Goal: Information Seeking & Learning: Learn about a topic

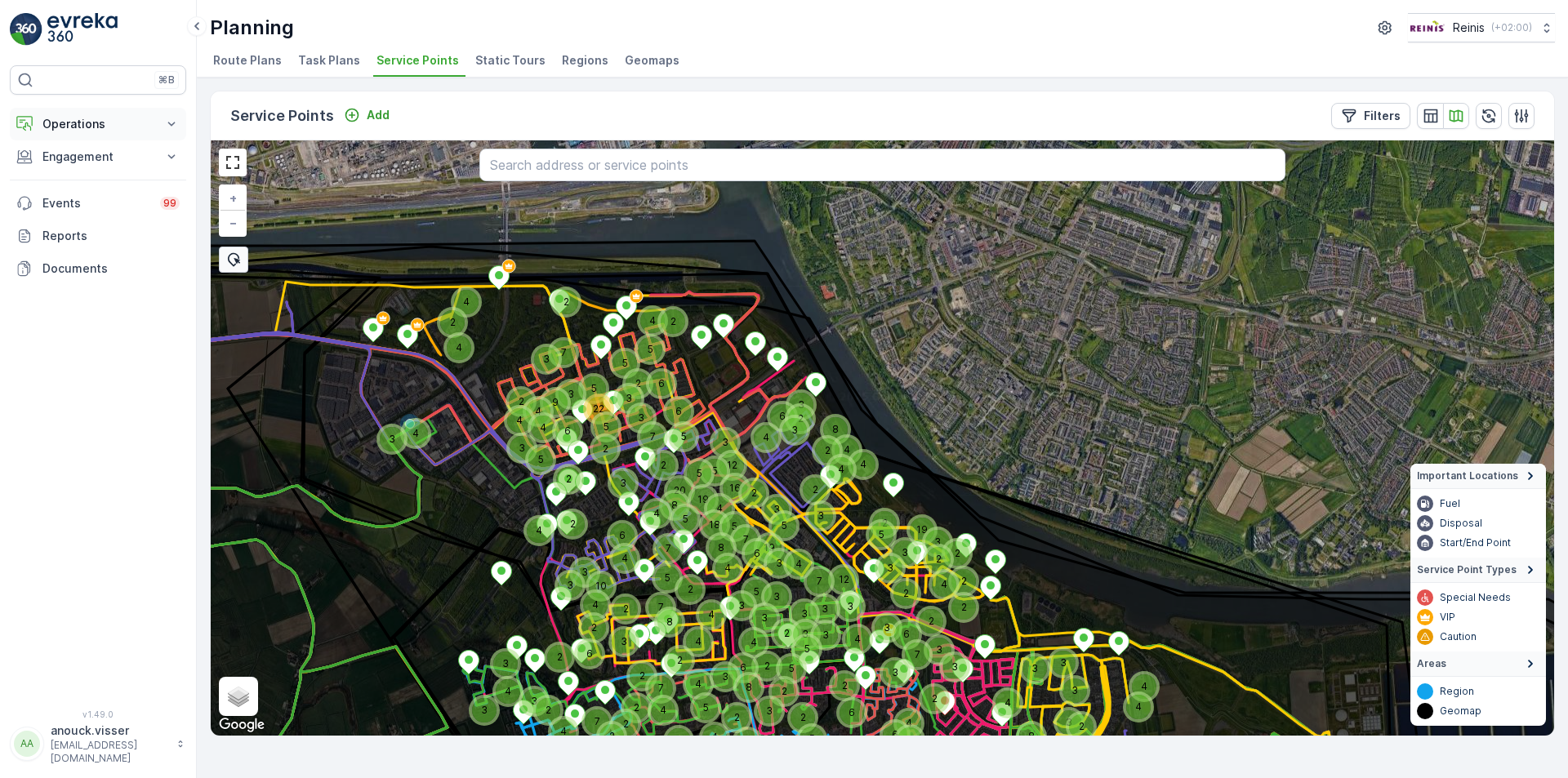
click at [146, 124] on p "Operations" at bounding box center [97, 124] width 111 height 17
click at [103, 190] on p "Routes & Tasks" at bounding box center [83, 197] width 84 height 17
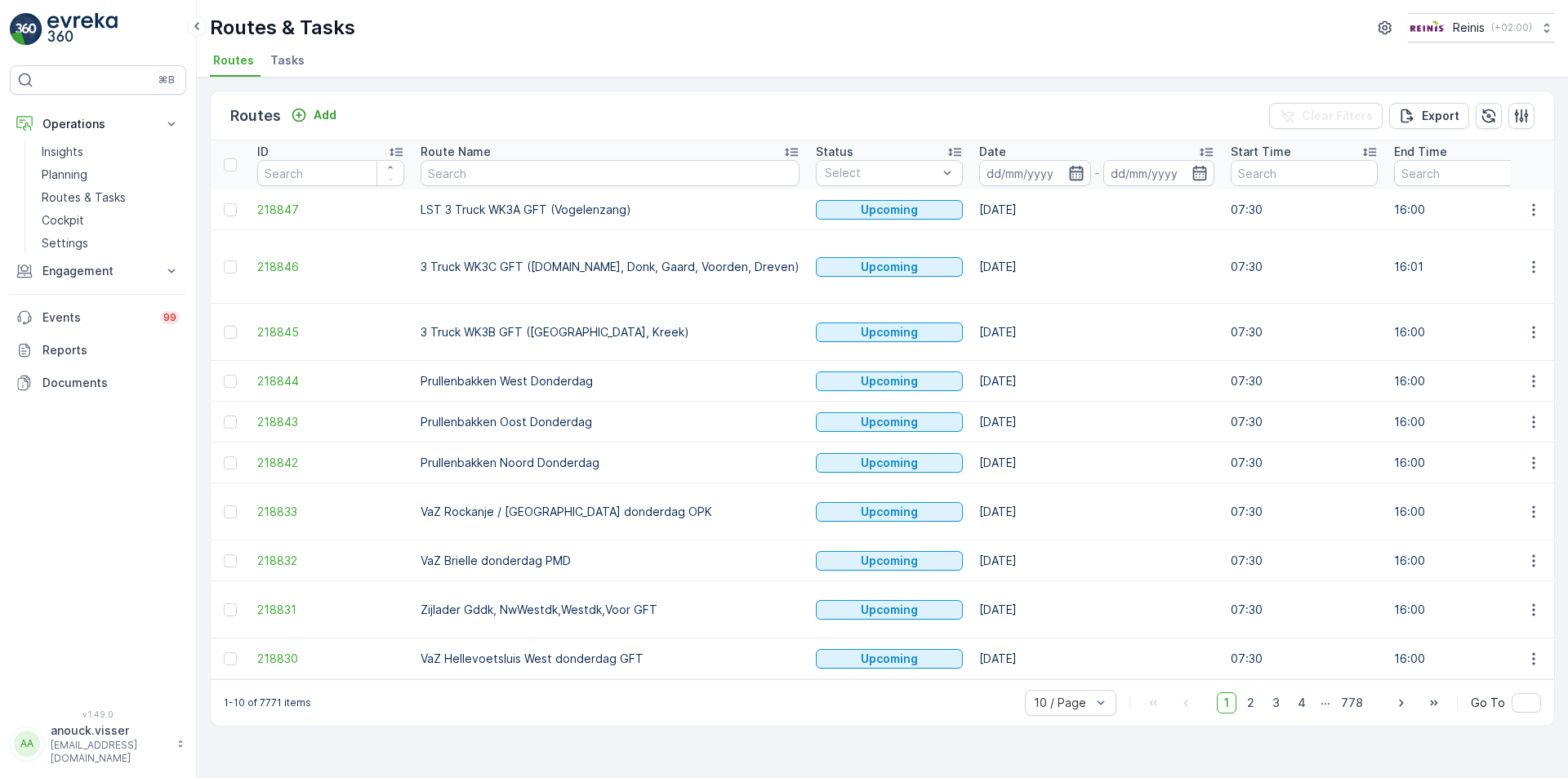
click at [1069, 168] on icon "button" at bounding box center [1075, 173] width 14 height 15
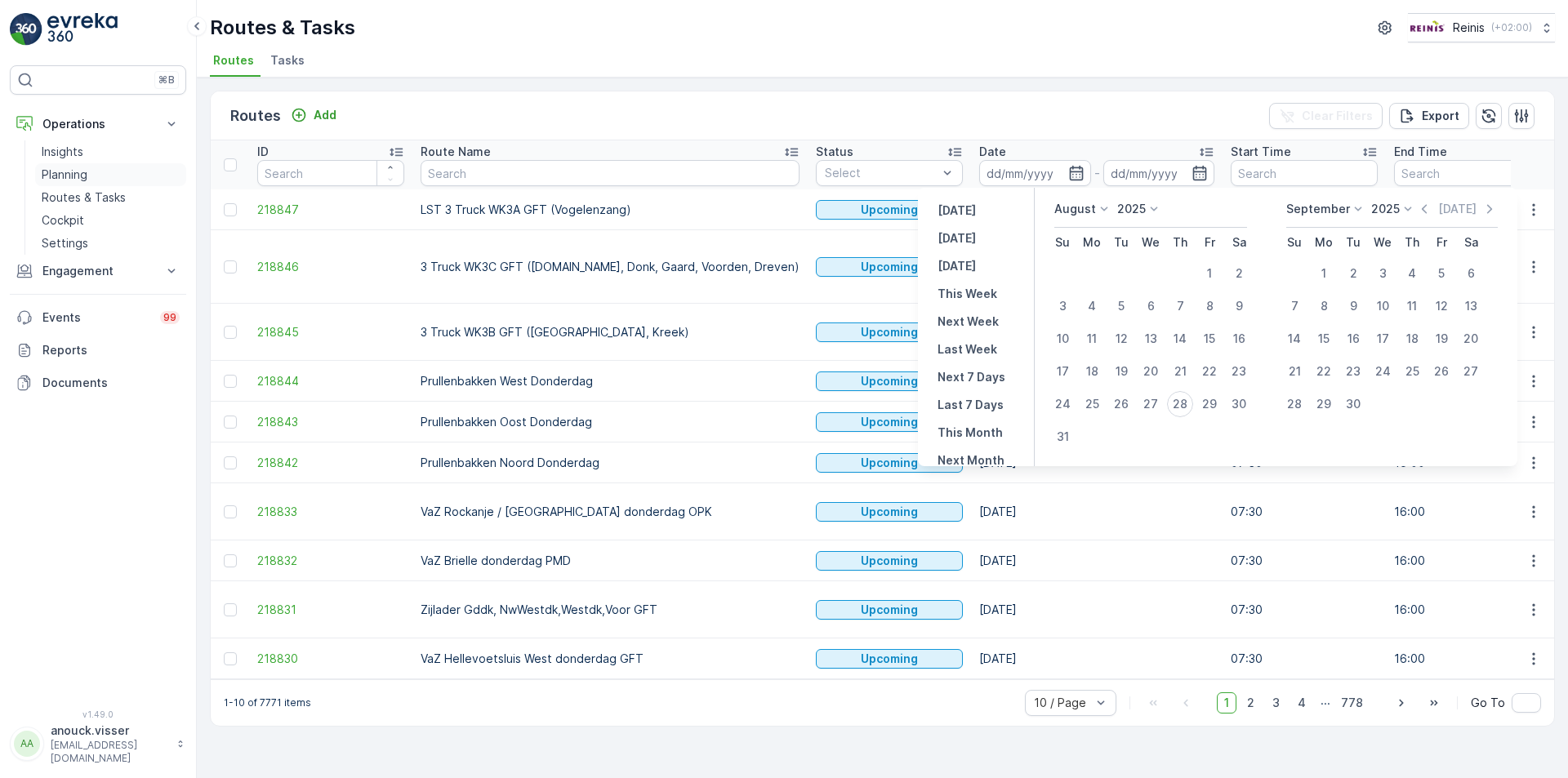
click at [77, 184] on link "Planning" at bounding box center [111, 174] width 151 height 23
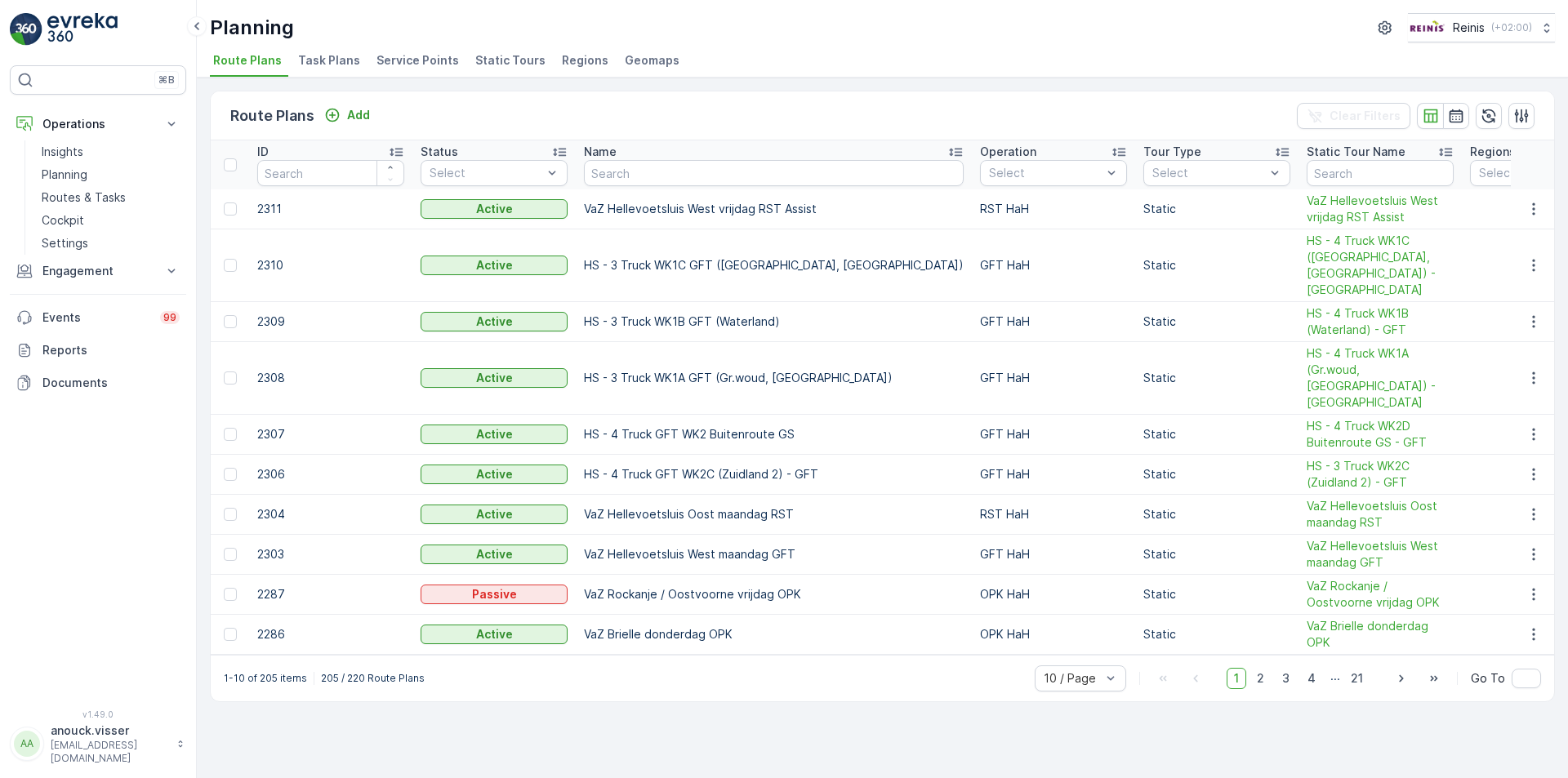
click at [418, 64] on span "Service Points" at bounding box center [418, 60] width 82 height 17
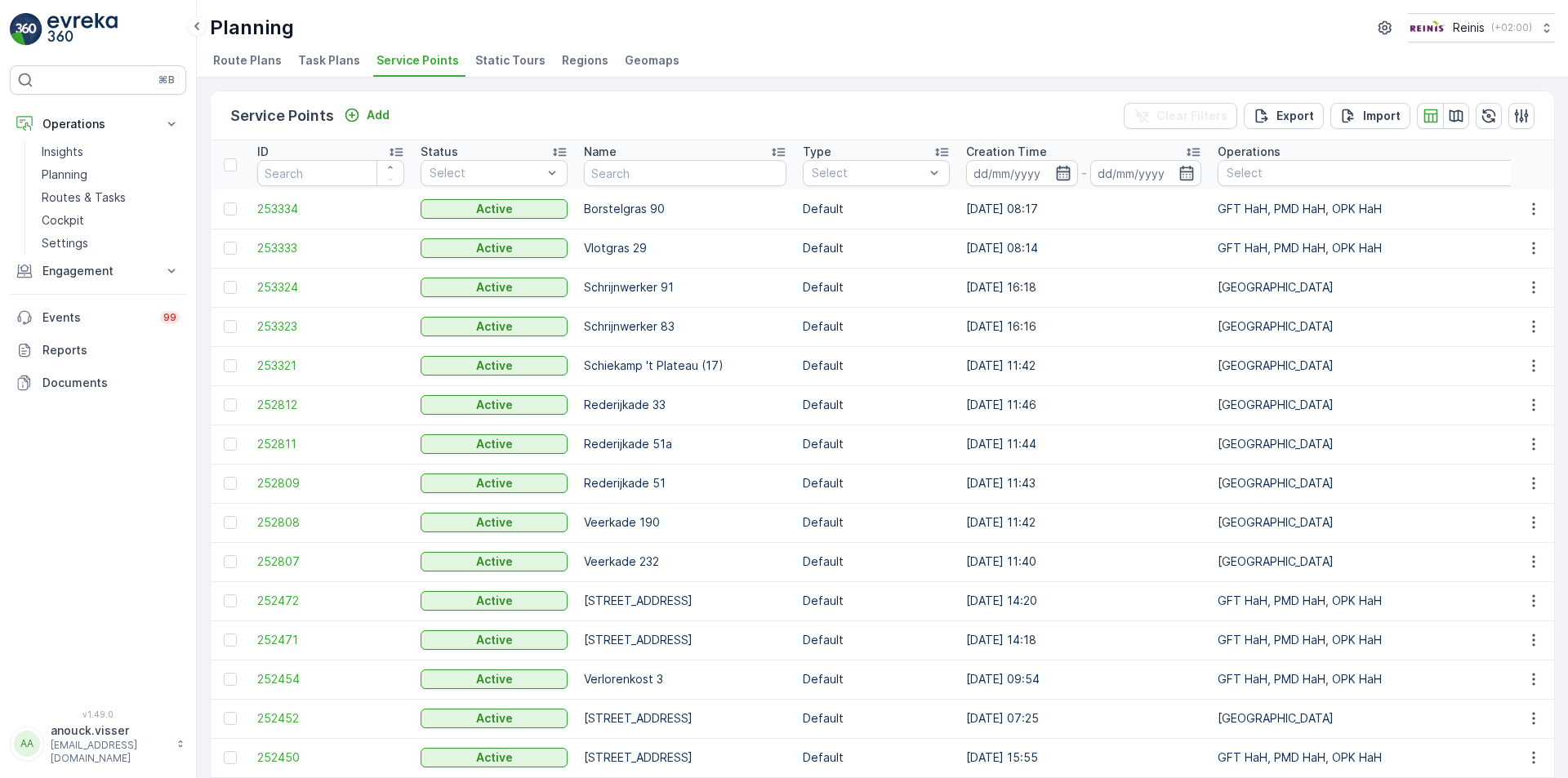
click at [1070, 170] on icon "button" at bounding box center [1063, 173] width 14 height 15
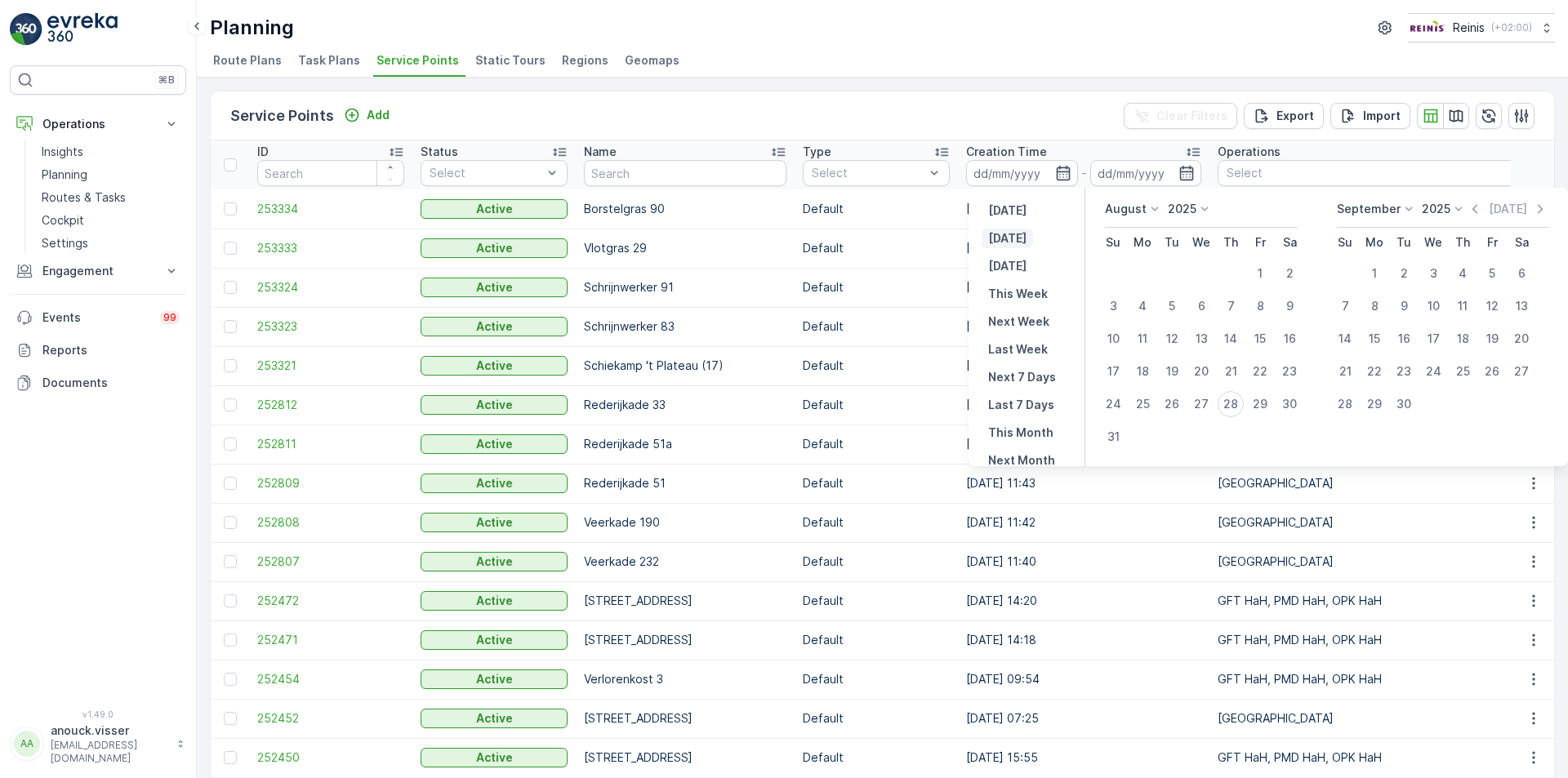
click at [1024, 240] on button "[DATE]" at bounding box center [1007, 238] width 51 height 20
type input "[DATE]"
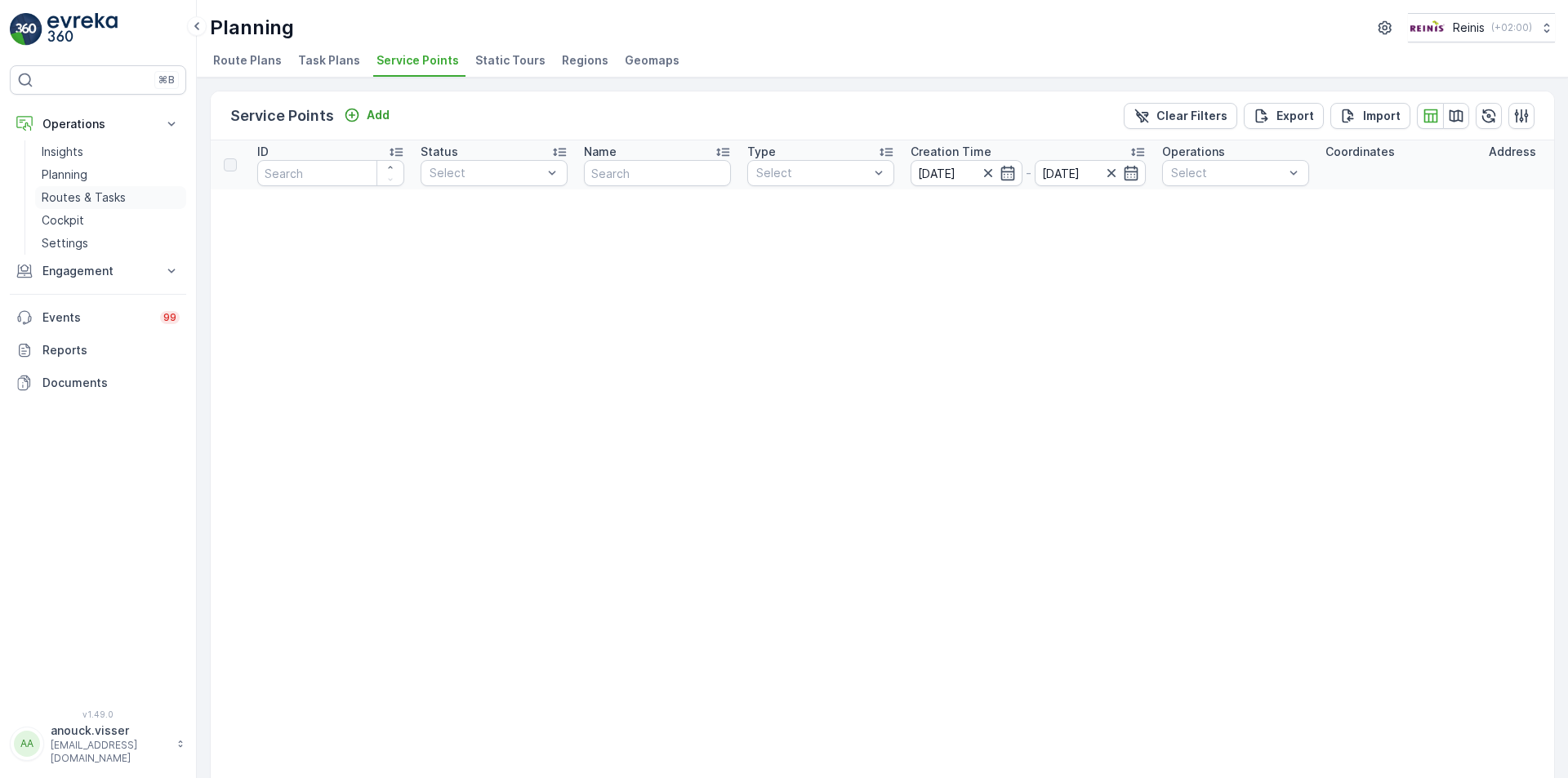
click at [90, 203] on p "Routes & Tasks" at bounding box center [83, 197] width 84 height 17
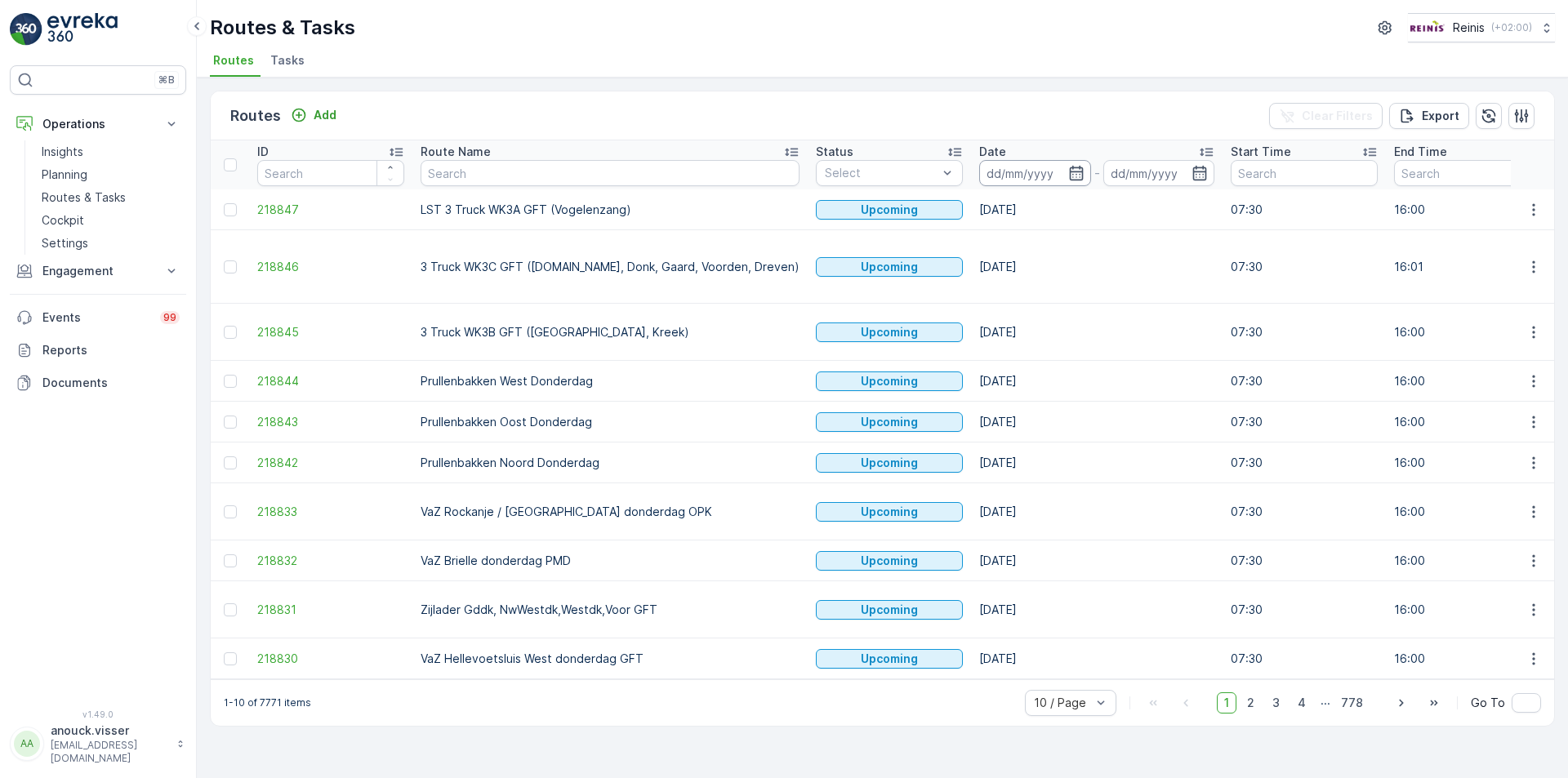
click at [1002, 175] on input at bounding box center [1035, 173] width 112 height 26
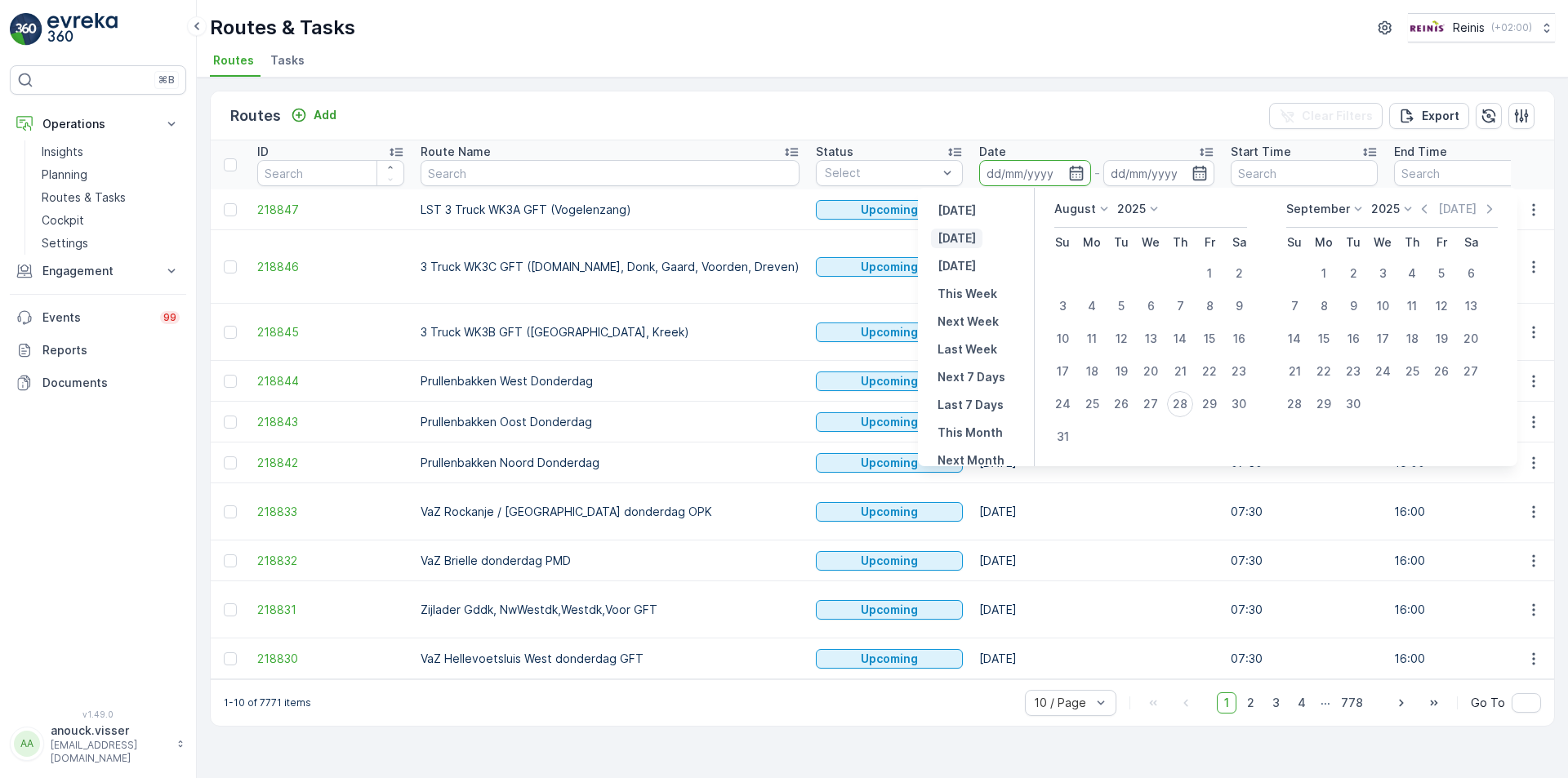
click at [965, 233] on p "[DATE]" at bounding box center [956, 238] width 38 height 17
type input "[DATE]"
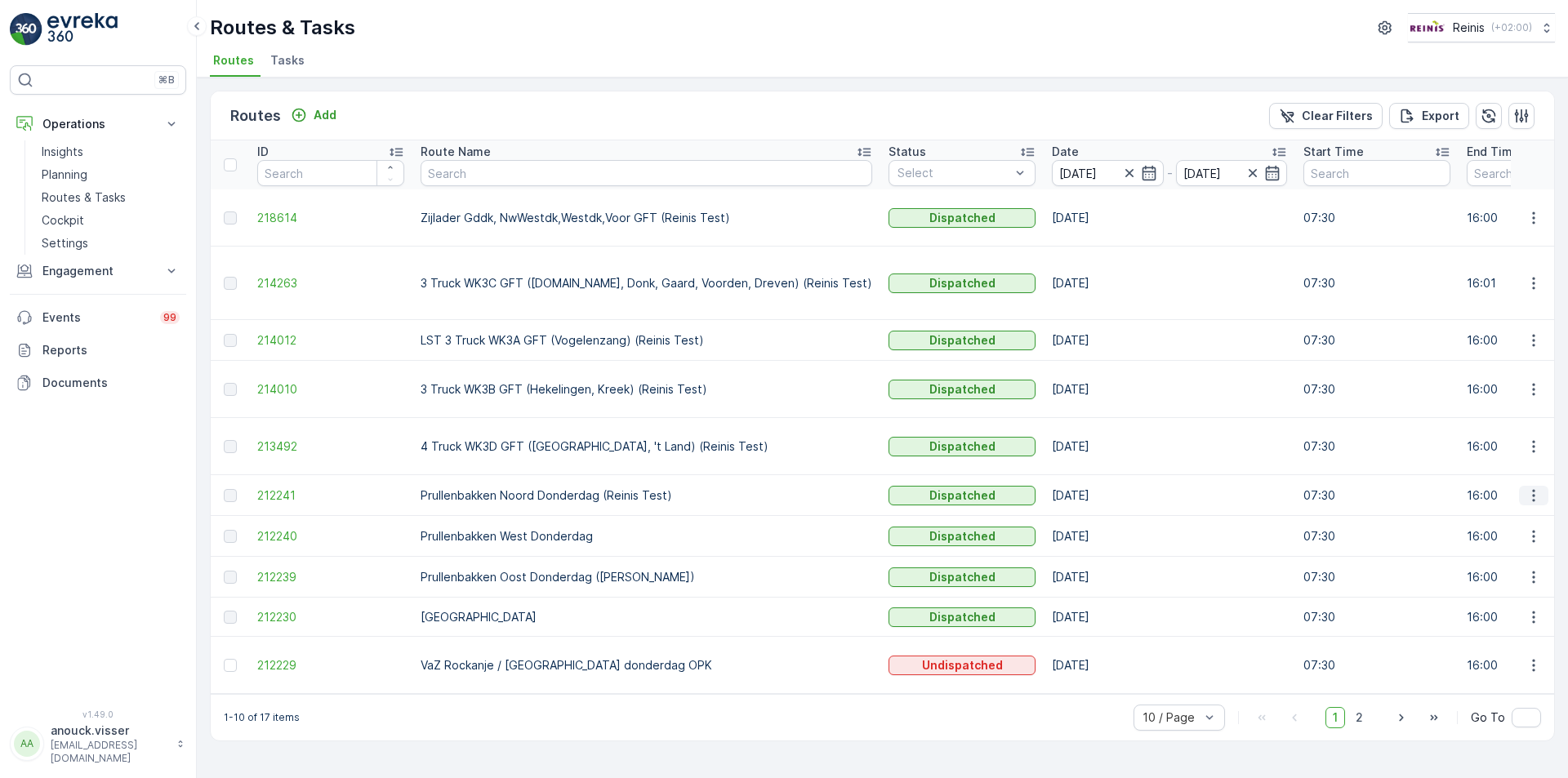
click at [1534, 488] on icon "button" at bounding box center [1533, 495] width 17 height 17
click at [1490, 466] on span "See More Details" at bounding box center [1494, 471] width 95 height 17
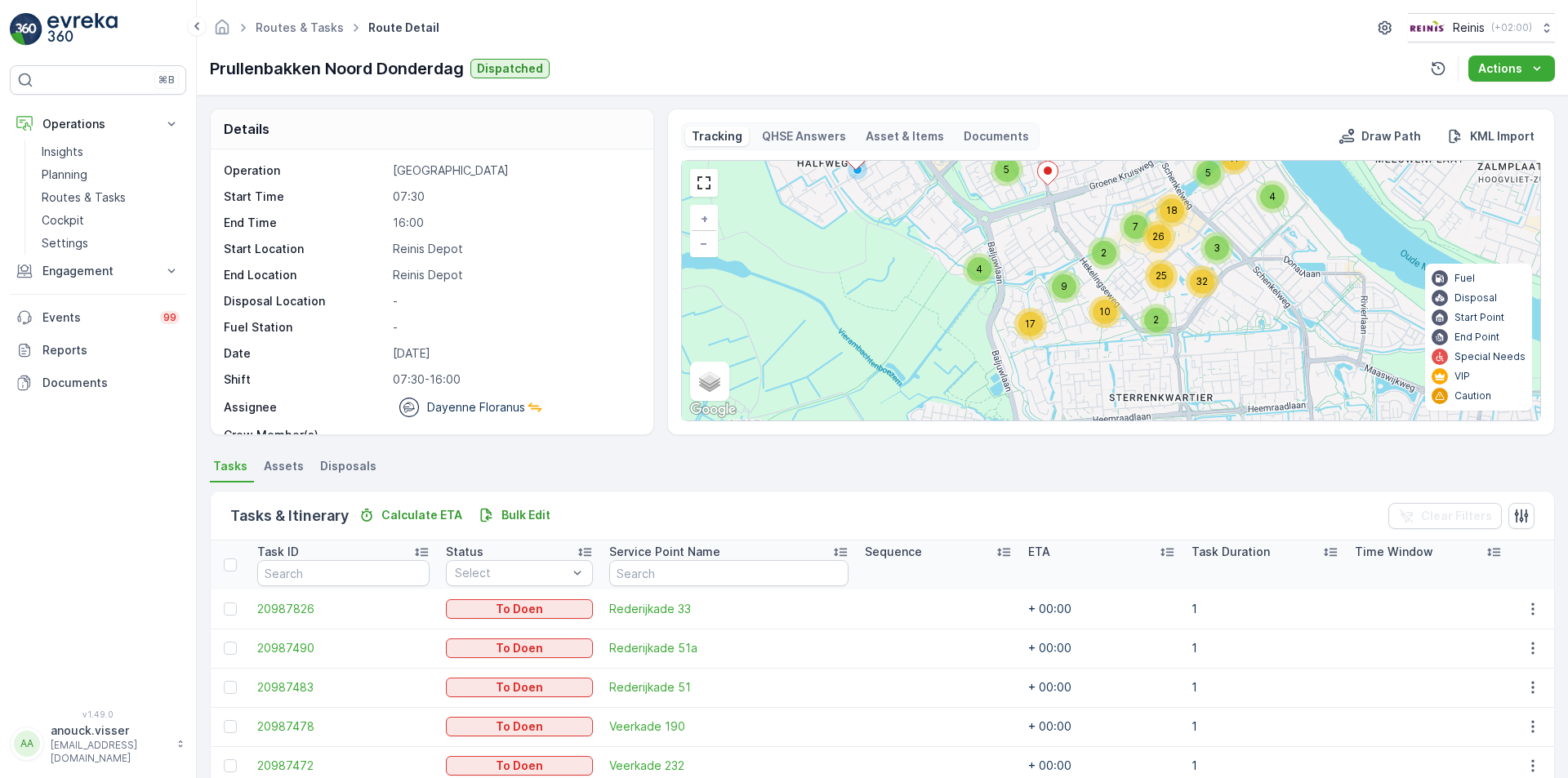
drag, startPoint x: 1165, startPoint y: 274, endPoint x: 1075, endPoint y: 288, distance: 91.1
click at [1093, 245] on div "2" at bounding box center [1103, 252] width 25 height 25
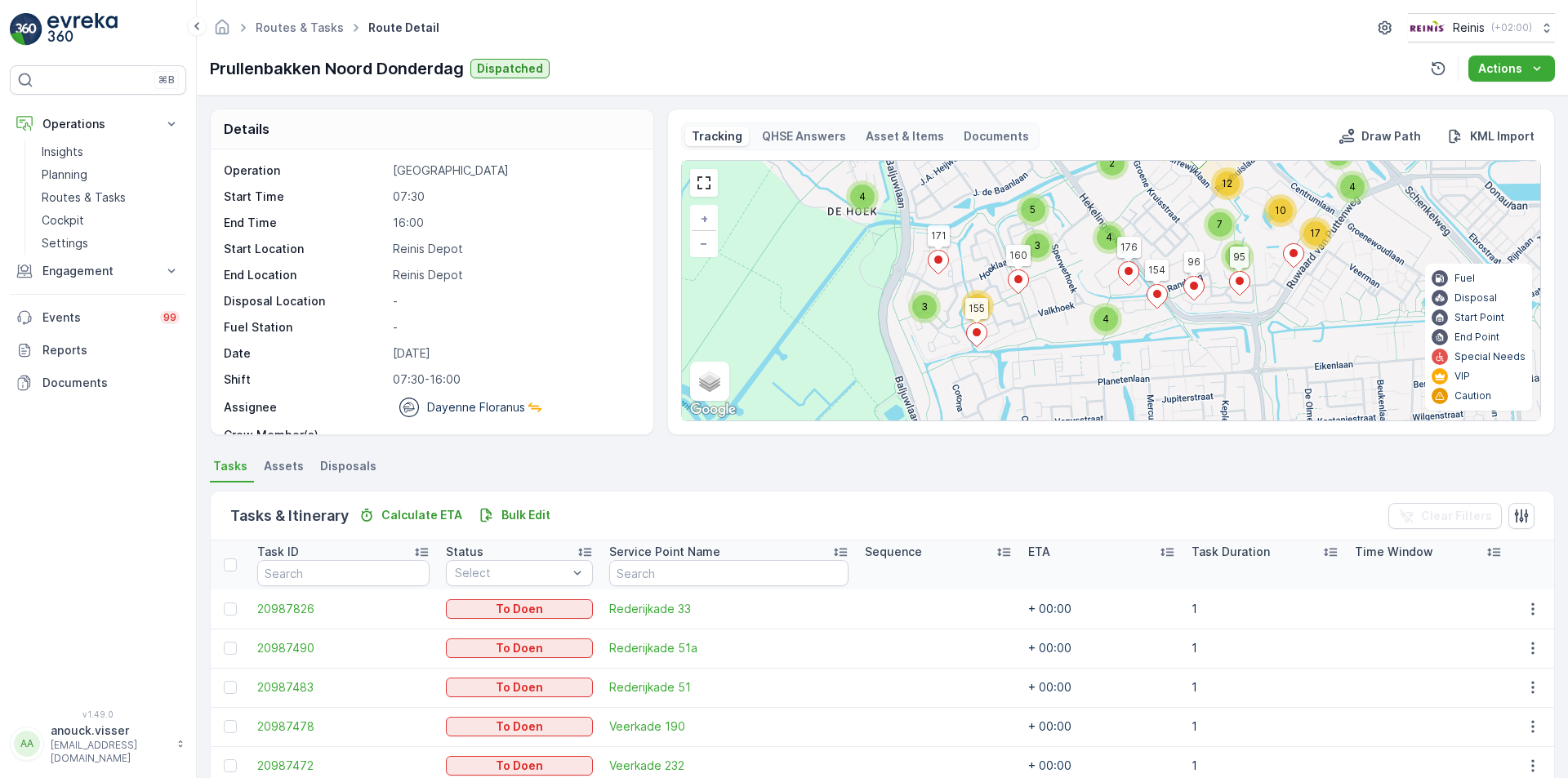
drag, startPoint x: 1096, startPoint y: 308, endPoint x: 1078, endPoint y: 260, distance: 51.3
click at [1078, 260] on div "4 3 12 6 2 5 2 5 3 4 4 2 2 4 7 3 4 3 10 4 17 5 12 7 5 4 9 4 9 16 182 125 126 17…" at bounding box center [1111, 290] width 859 height 260
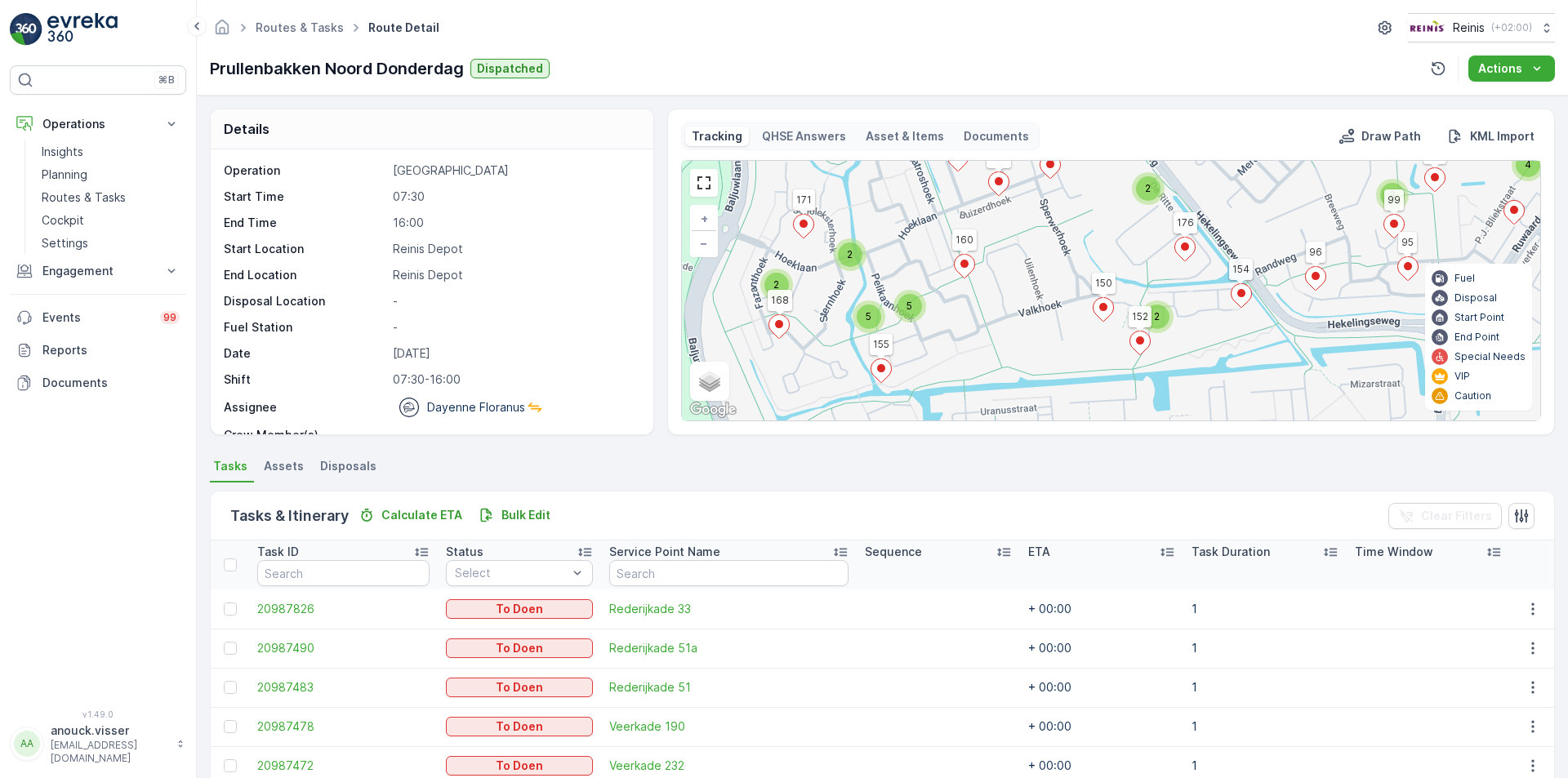
drag, startPoint x: 1086, startPoint y: 273, endPoint x: 1101, endPoint y: 266, distance: 16.6
click at [1101, 266] on div "3 2 2 5 5 2 4 2 5 2 3 2 2 2 2 2 2 3 3 2 2 2 4 2 4 4 4 13 3 3 7 4 3 2 3 4 7 3 2 …" at bounding box center [1111, 290] width 859 height 260
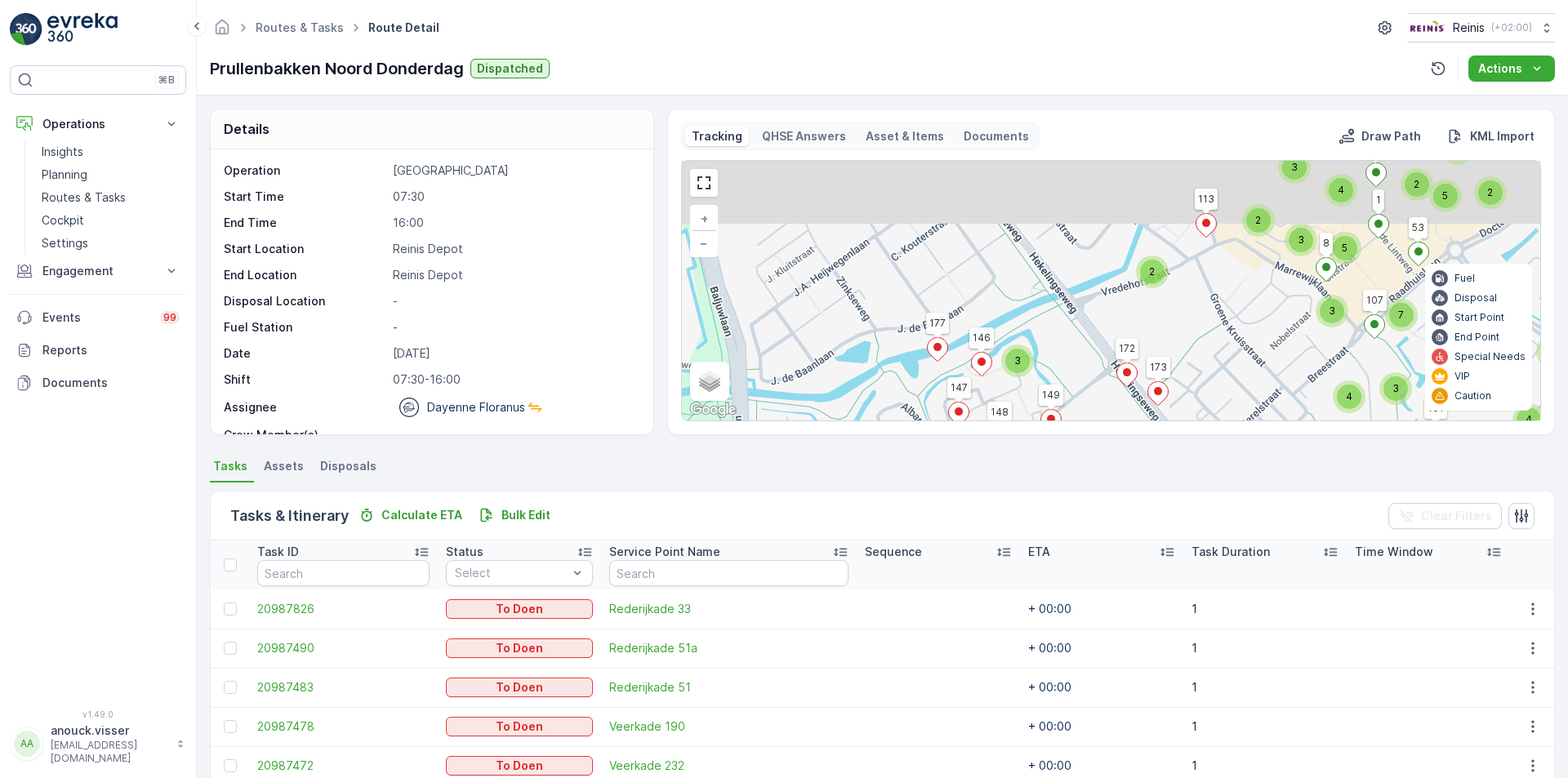
drag, startPoint x: 1106, startPoint y: 192, endPoint x: 1110, endPoint y: 449, distance: 257.0
click at [1110, 449] on div "Details Operation Prullenbakken Start Time 07:30 End Time 16:00 Start Location …" at bounding box center [882, 437] width 1371 height 683
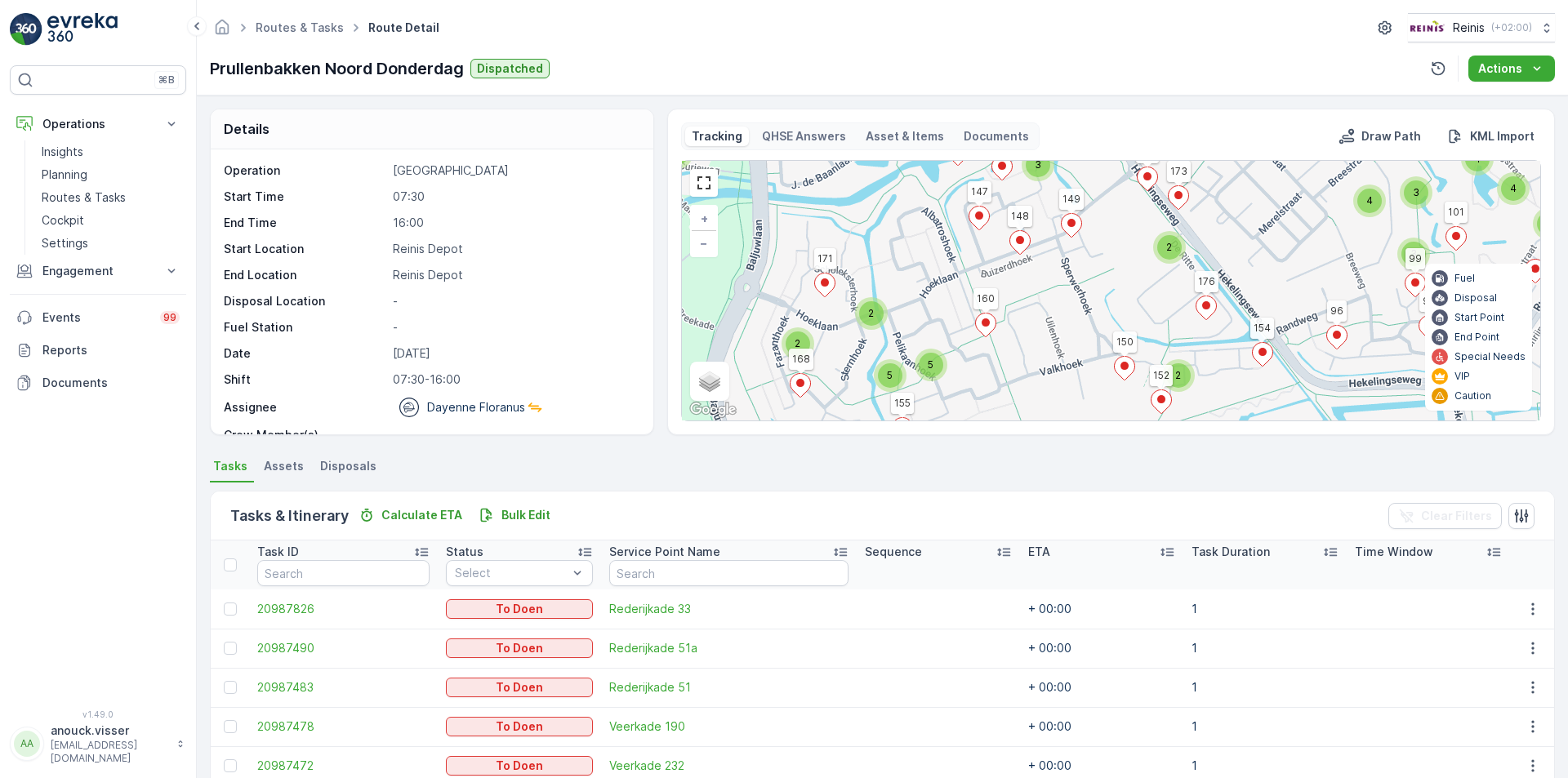
drag, startPoint x: 1090, startPoint y: 334, endPoint x: 1099, endPoint y: 163, distance: 171.2
click at [1099, 163] on div "3 2 2 5 5 2 4 2 5 2 3 2 2 2 2 2 2 3 3 2 2 2 4 2 4 4 4 13 3 3 7 4 3 2 3 4 7 3 2 …" at bounding box center [1111, 290] width 859 height 260
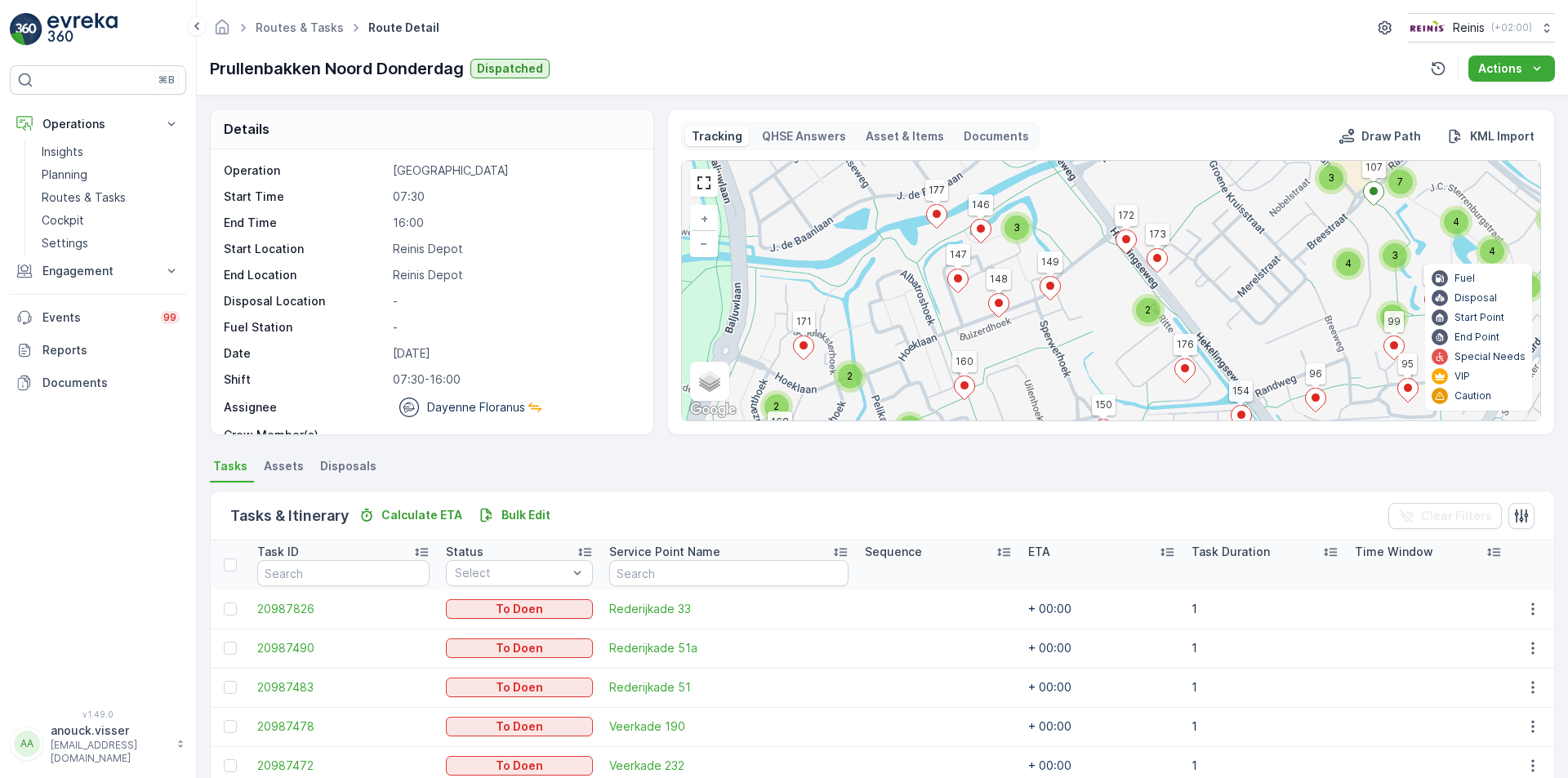
drag, startPoint x: 1088, startPoint y: 233, endPoint x: 1035, endPoint y: 405, distance: 180.0
click at [1035, 407] on div "3 2 2 5 5 2 4 2 5 2 3 2 2 2 2 2 2 3 3 2 2 2 4 2 4 4 4 13 3 3 7 4 3 2 3 4 7 3 2 …" at bounding box center [1111, 290] width 859 height 260
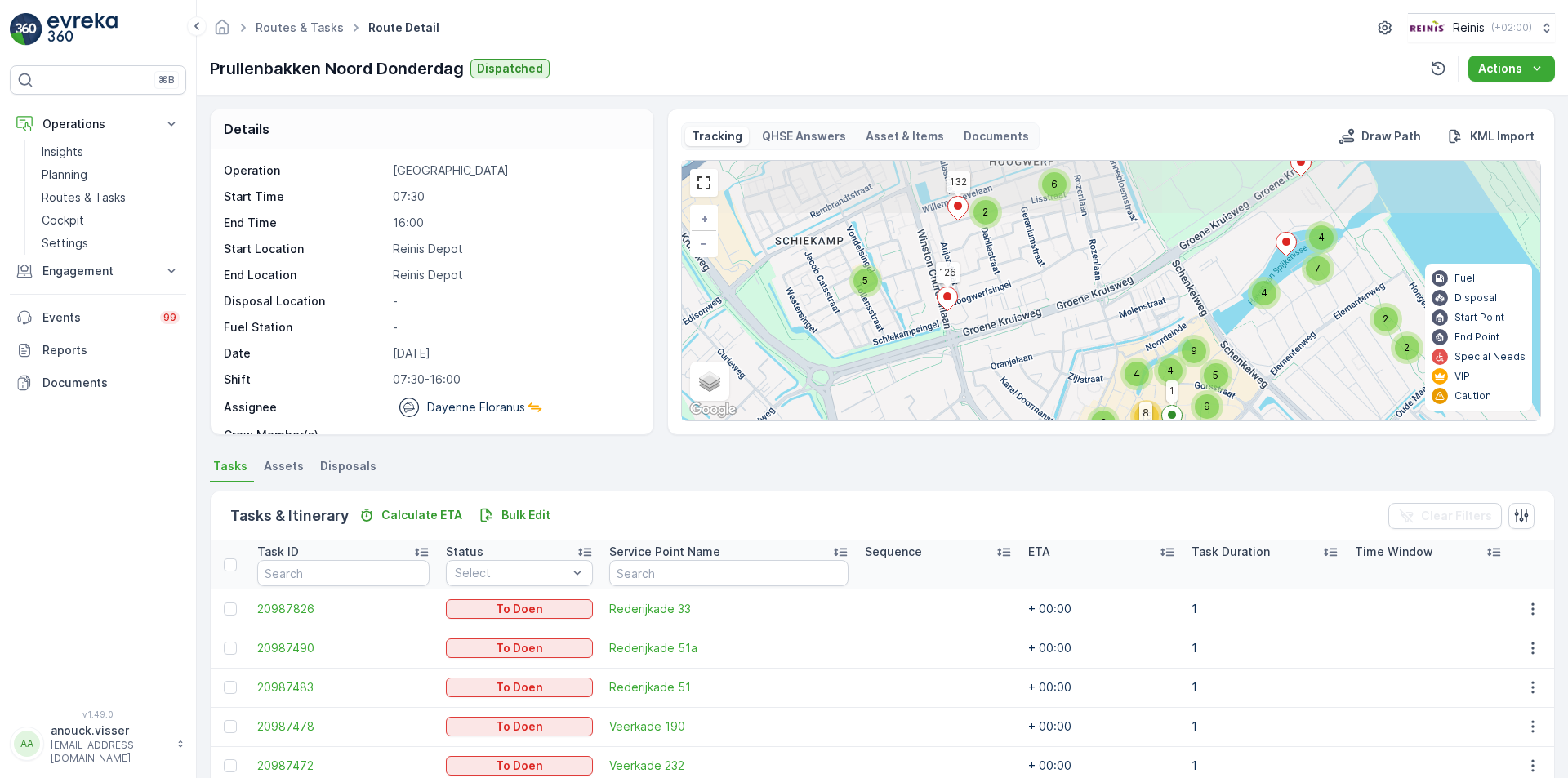
drag, startPoint x: 1019, startPoint y: 247, endPoint x: 1004, endPoint y: 414, distance: 167.7
click at [1004, 414] on div "4 3 12 6 2 5 2 5 3 4 4 2 2 4 7 3 4 3 10 4 17 5 12 7 5 4 9 4 9 16 182 125 126 17…" at bounding box center [1111, 290] width 859 height 260
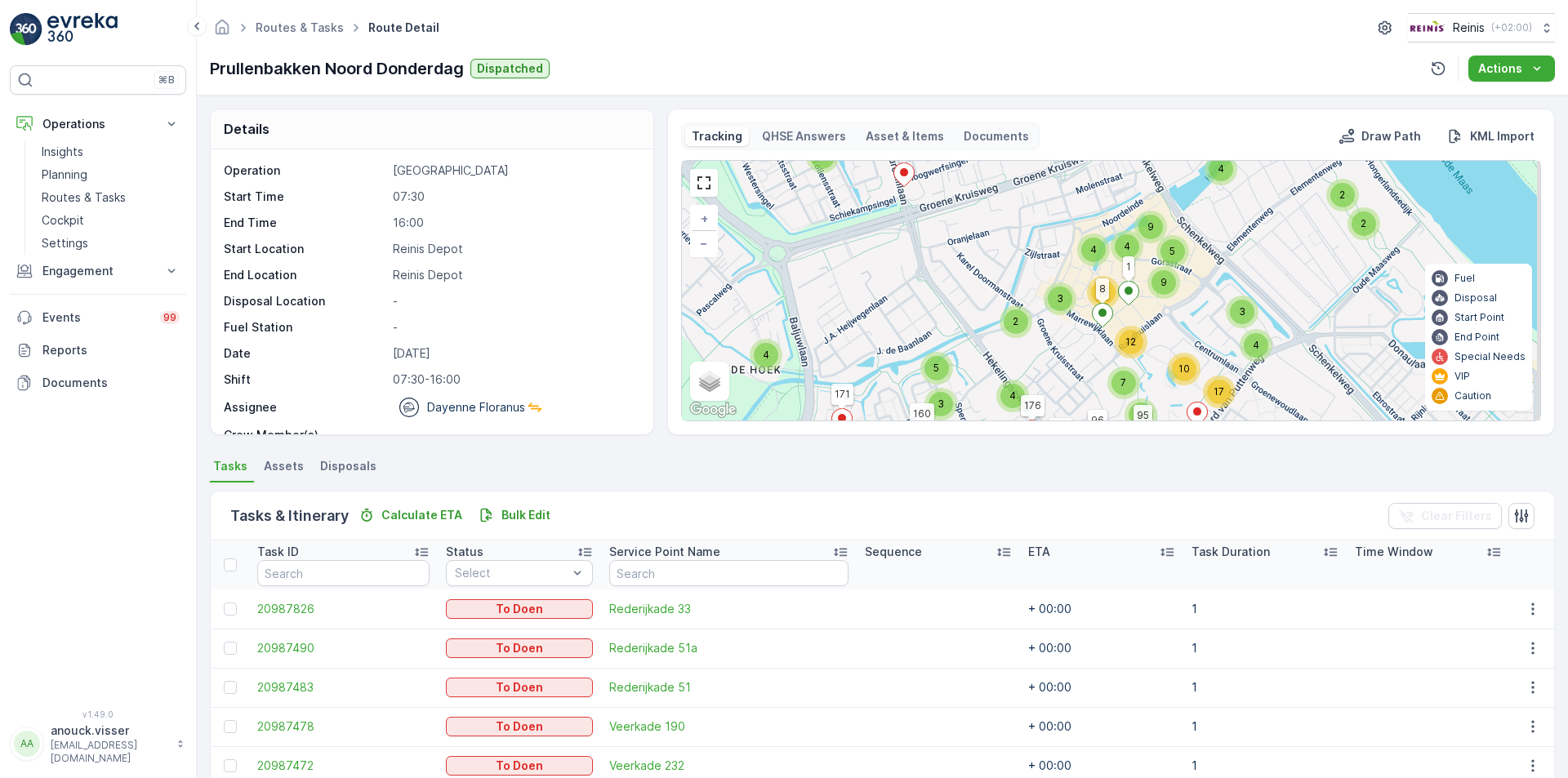
drag, startPoint x: 1059, startPoint y: 328, endPoint x: 1014, endPoint y: 213, distance: 123.5
click at [1014, 213] on div "4 3 12 6 2 5 2 5 3 4 4 2 2 4 7 3 4 3 10 4 17 5 12 7 5 4 9 4 9 16 182 125 126 17…" at bounding box center [1111, 290] width 859 height 260
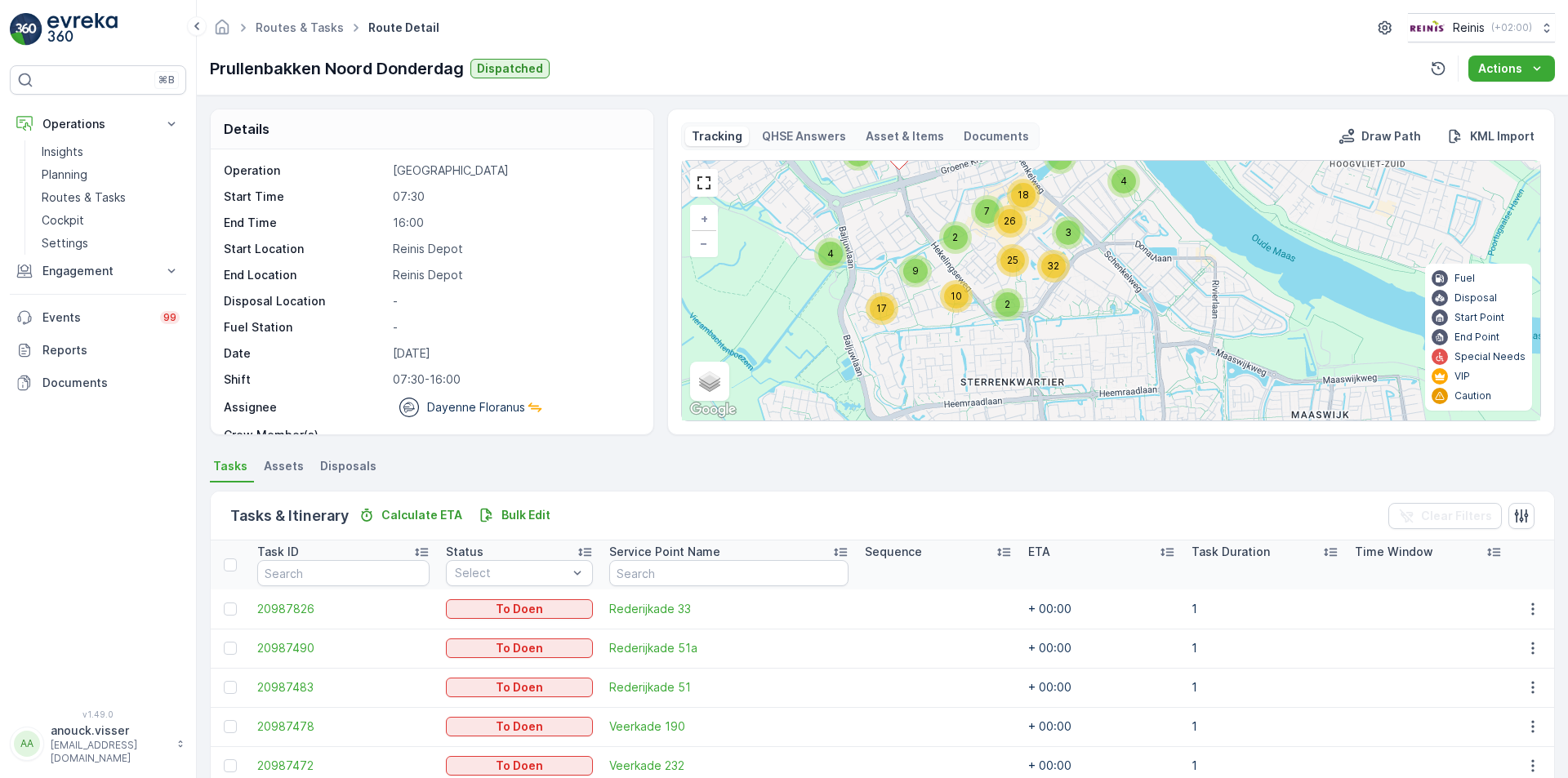
drag, startPoint x: 1164, startPoint y: 351, endPoint x: 1089, endPoint y: 259, distance: 118.7
click at [1089, 259] on div "4 17 6 3 5 2 2 9 10 4 11 3 7 32 25 18 5 26 182 125 126 171 155 132 96 95 160 15…" at bounding box center [1111, 290] width 859 height 260
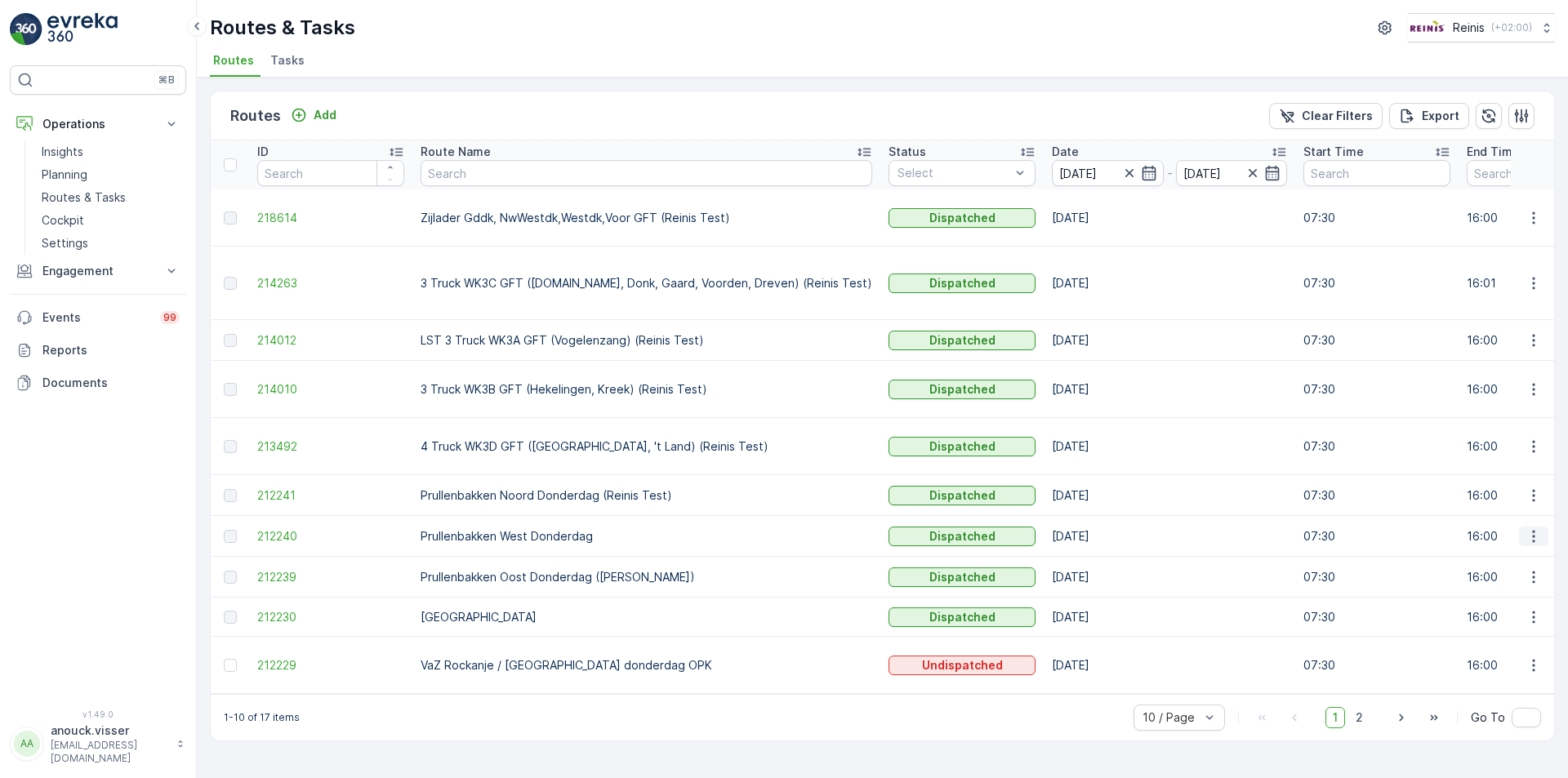
click at [1541, 528] on icon "button" at bounding box center [1533, 536] width 17 height 17
click at [1503, 518] on span "See More Details" at bounding box center [1494, 511] width 95 height 17
click at [1530, 569] on icon "button" at bounding box center [1533, 577] width 17 height 17
click at [1502, 558] on span "See More Details" at bounding box center [1494, 552] width 95 height 17
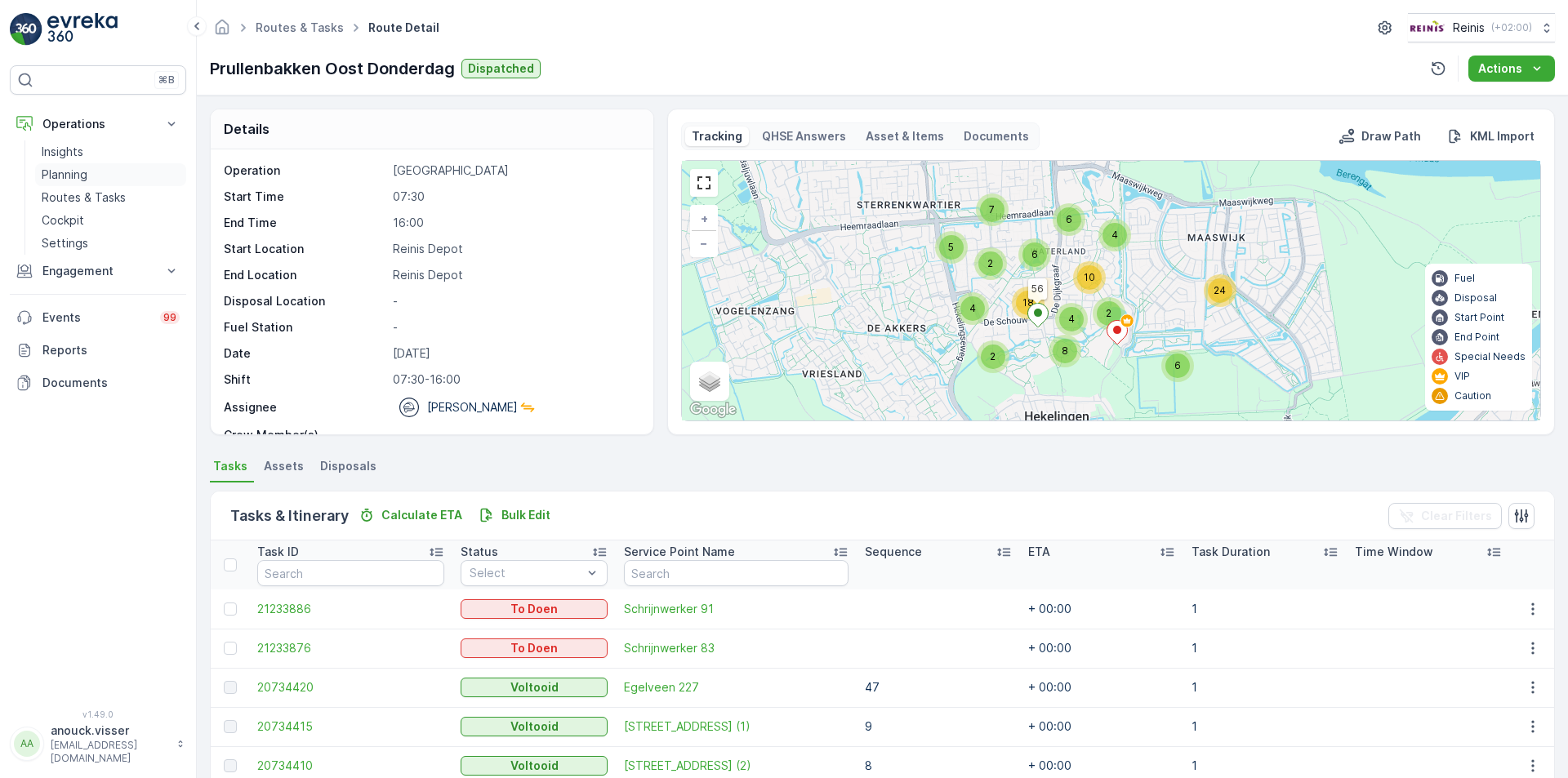
click at [78, 168] on p "Planning" at bounding box center [64, 175] width 46 height 17
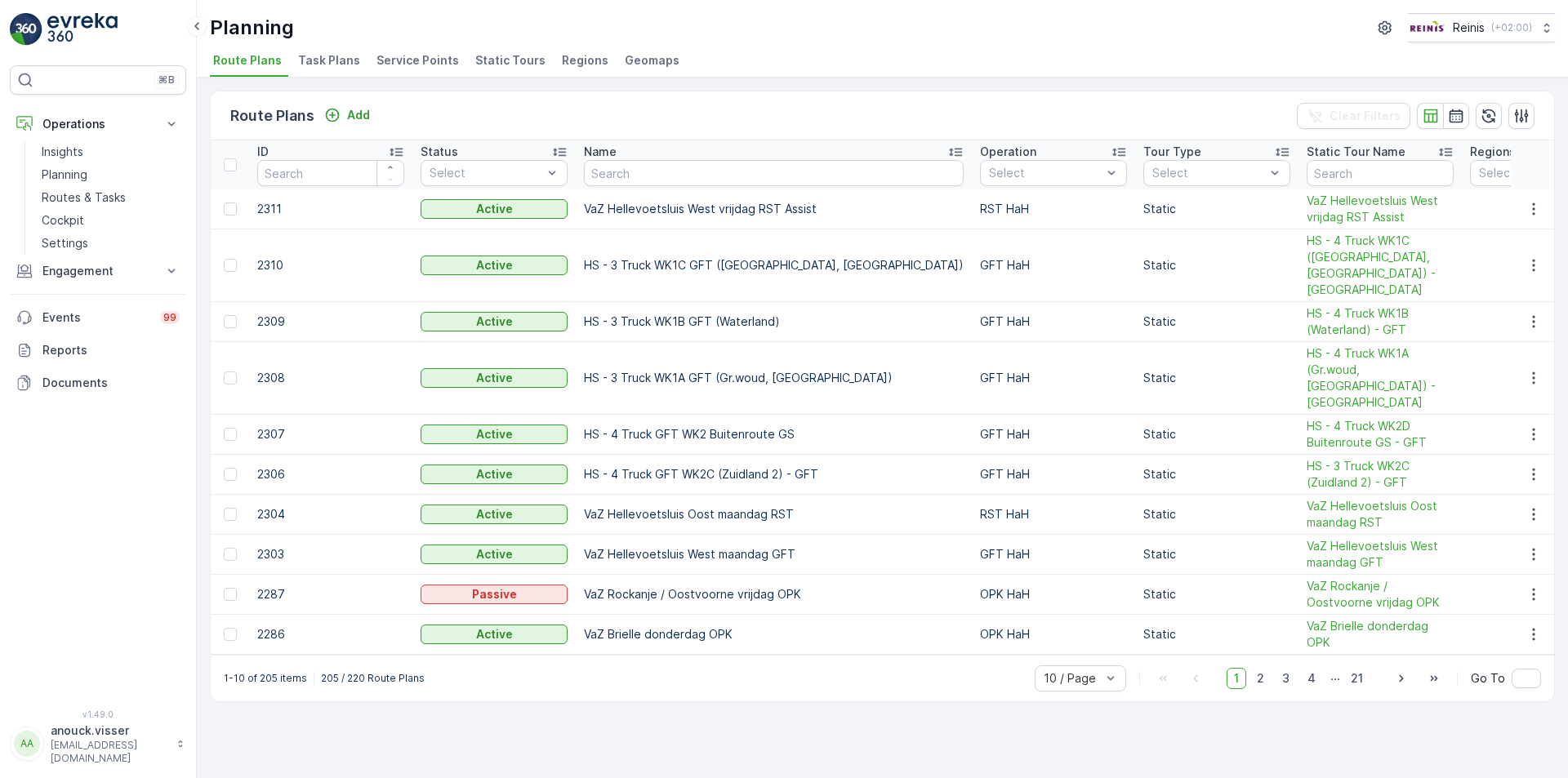
click at [434, 62] on span "Service Points" at bounding box center [418, 60] width 82 height 17
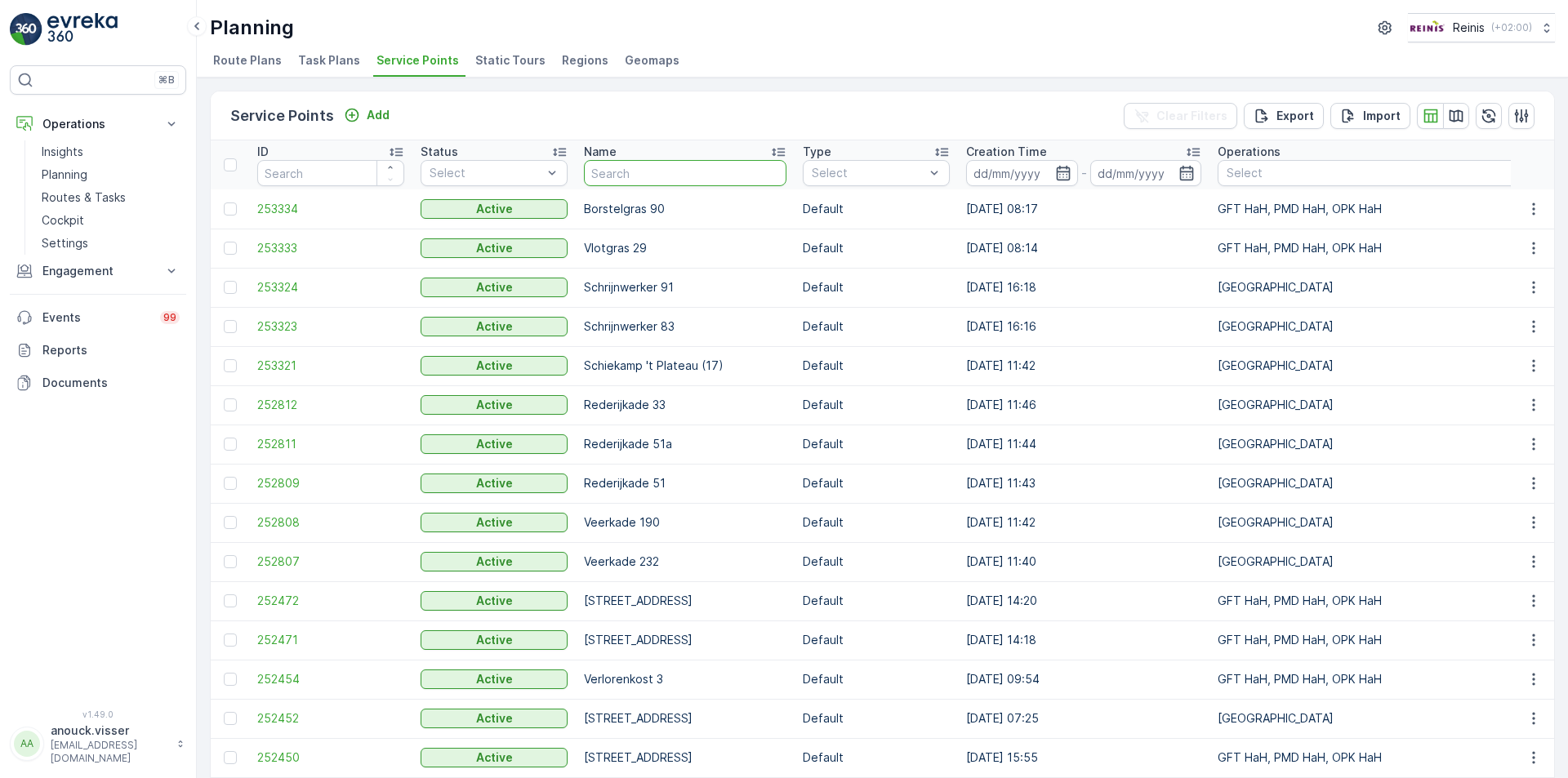
click at [727, 164] on input "text" at bounding box center [685, 173] width 202 height 26
click at [732, 161] on input "text" at bounding box center [685, 173] width 202 height 26
type input "thet"
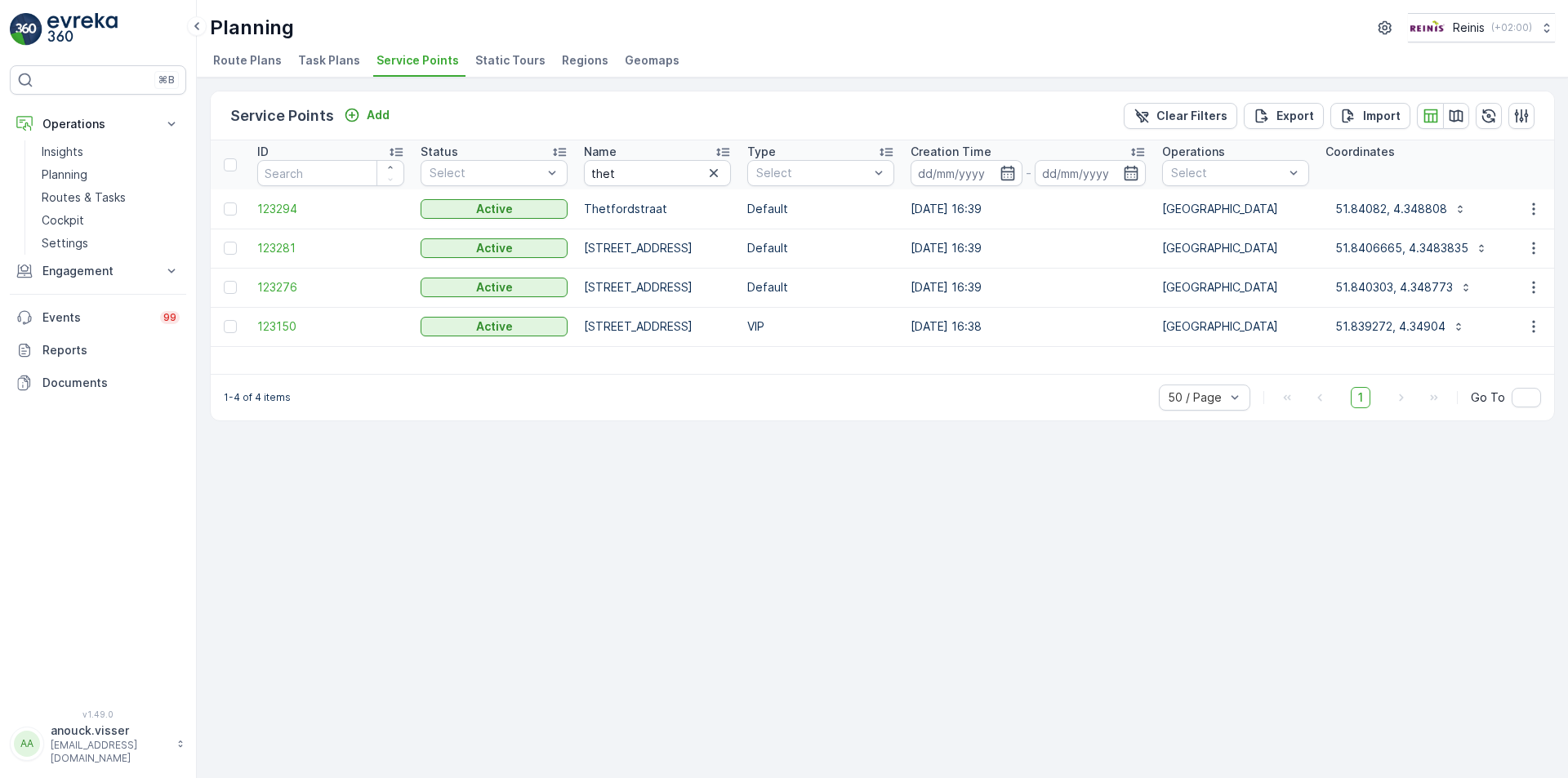
click at [1532, 237] on td at bounding box center [1532, 248] width 44 height 39
click at [1529, 251] on icon "button" at bounding box center [1533, 248] width 17 height 17
click at [1523, 282] on div "See More Details" at bounding box center [1497, 272] width 134 height 23
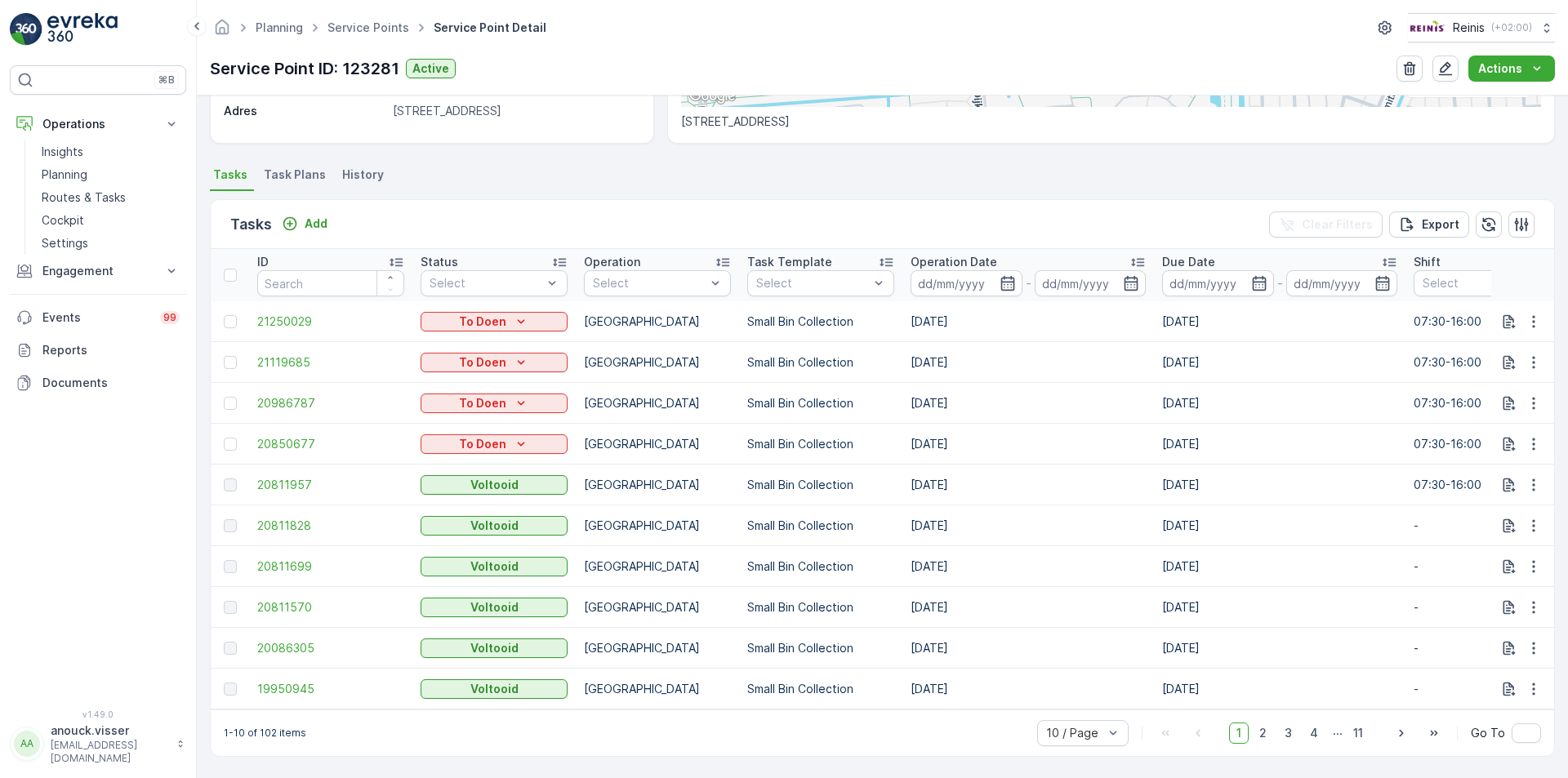
scroll to position [490, 0]
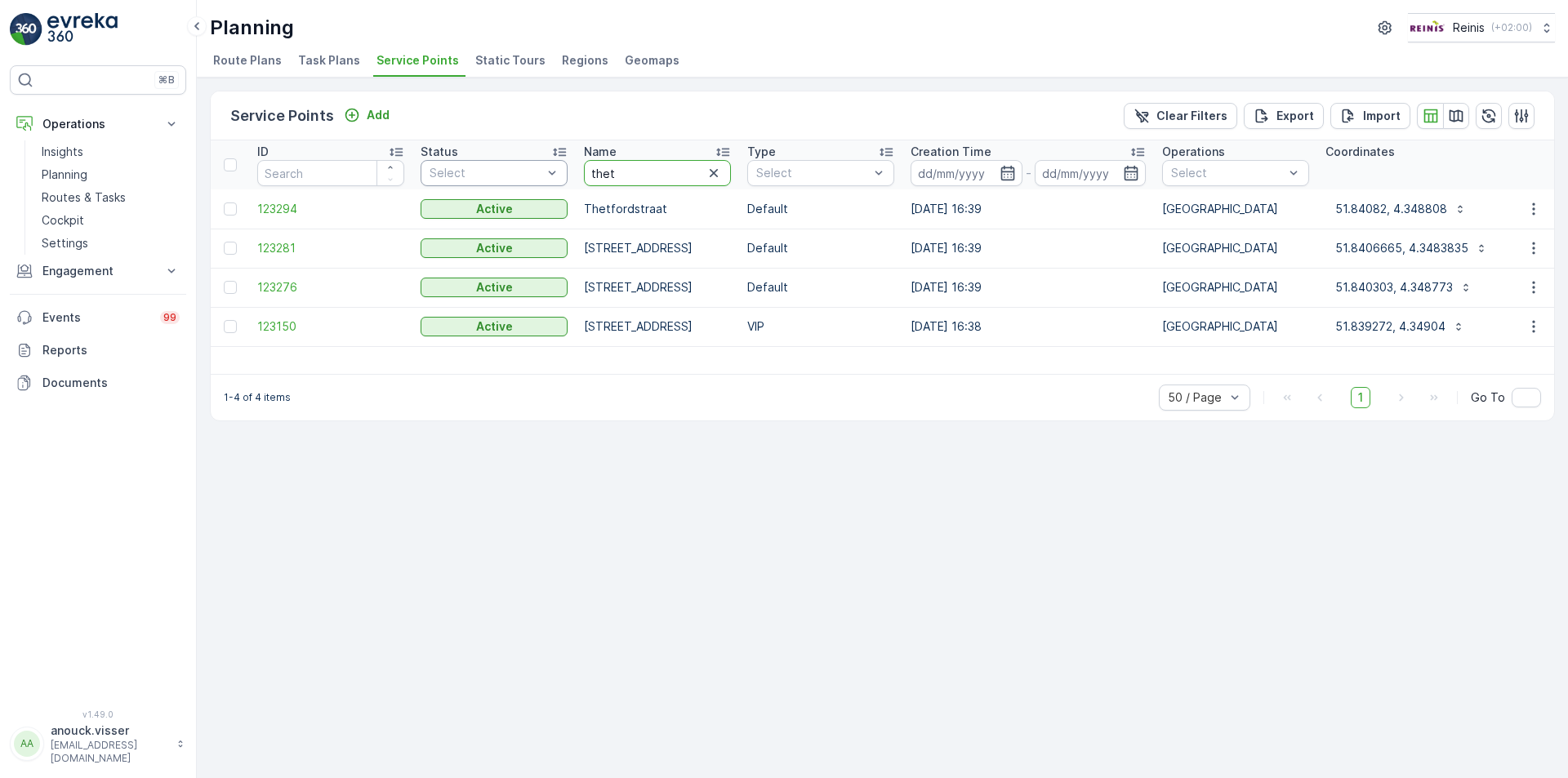
drag, startPoint x: 649, startPoint y: 171, endPoint x: 550, endPoint y: 165, distance: 99.2
type input "Malled"
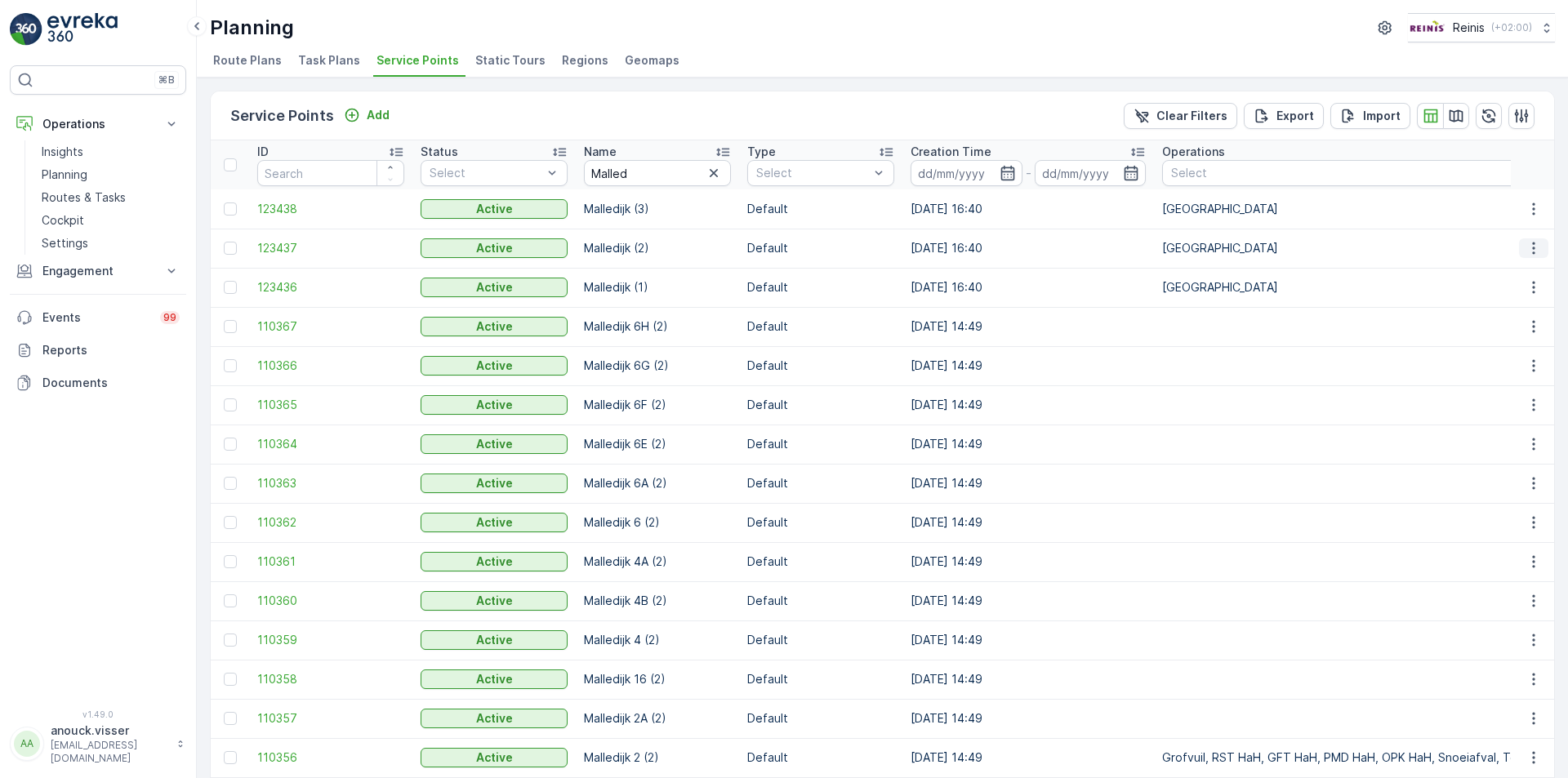
click at [1526, 248] on icon "button" at bounding box center [1533, 248] width 17 height 17
click at [1494, 270] on span "See More Details" at bounding box center [1484, 273] width 95 height 17
click at [707, 170] on icon "button" at bounding box center [713, 173] width 17 height 17
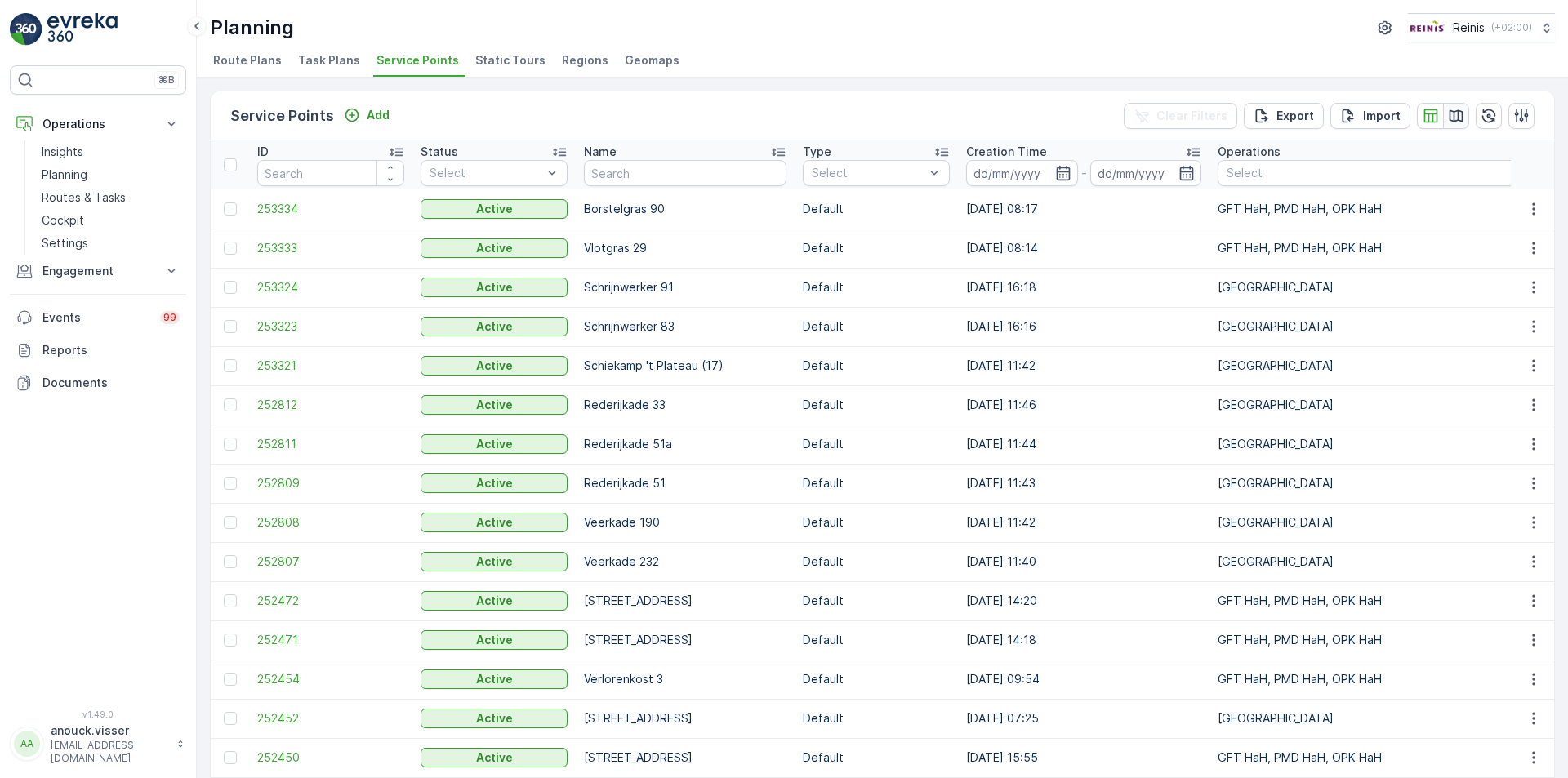
click at [1452, 115] on icon "button" at bounding box center [1455, 116] width 17 height 17
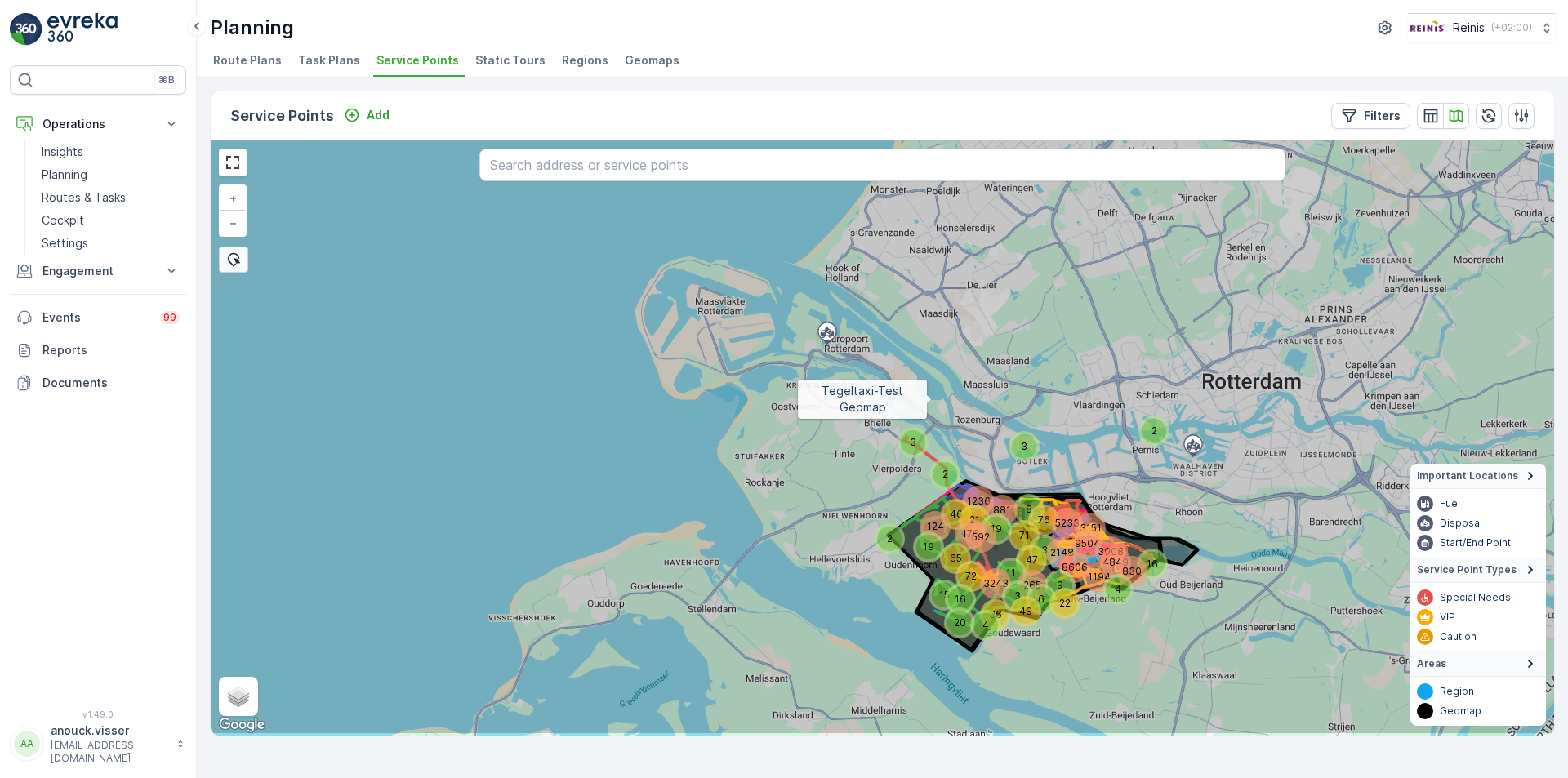
drag, startPoint x: 949, startPoint y: 478, endPoint x: 907, endPoint y: 276, distance: 206.3
click at [907, 276] on icon at bounding box center [867, 376] width 1617 height 719
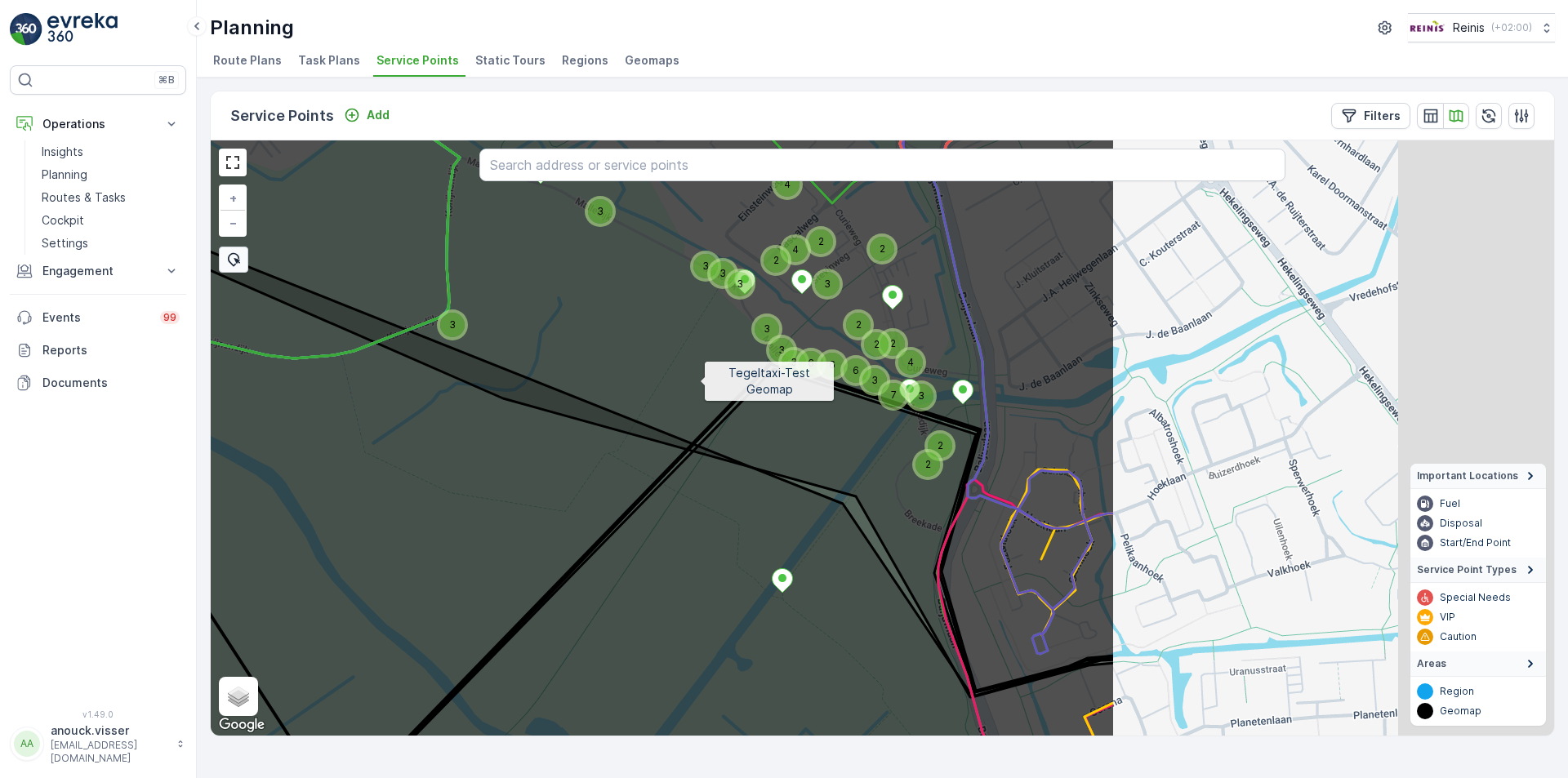
drag, startPoint x: 1108, startPoint y: 374, endPoint x: 830, endPoint y: 421, distance: 281.9
click at [698, 379] on icon at bounding box center [307, 456] width 1617 height 719
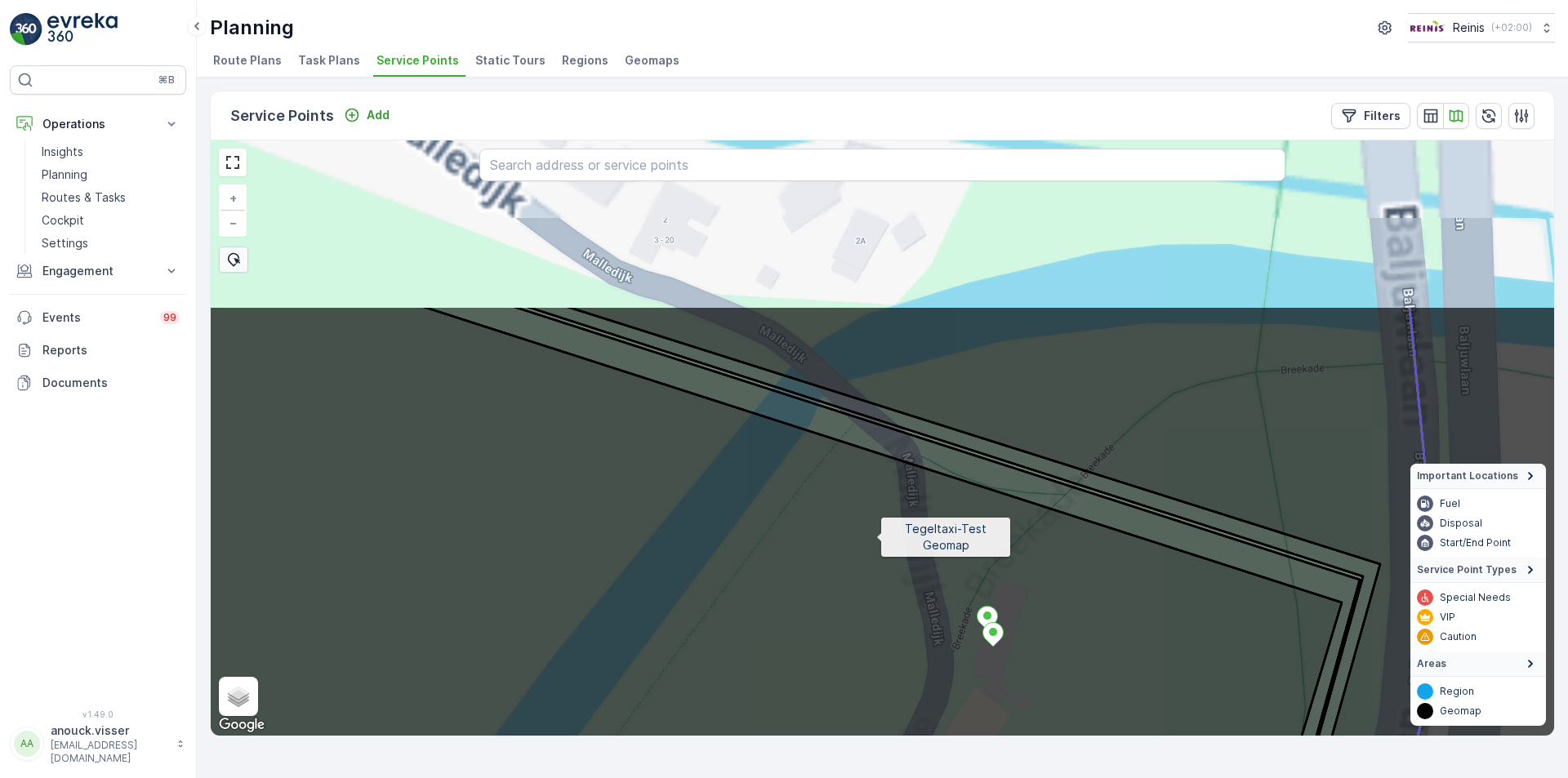
drag, startPoint x: 807, startPoint y: 396, endPoint x: 859, endPoint y: 474, distance: 93.7
click at [876, 538] on icon at bounding box center [959, 664] width 1617 height 719
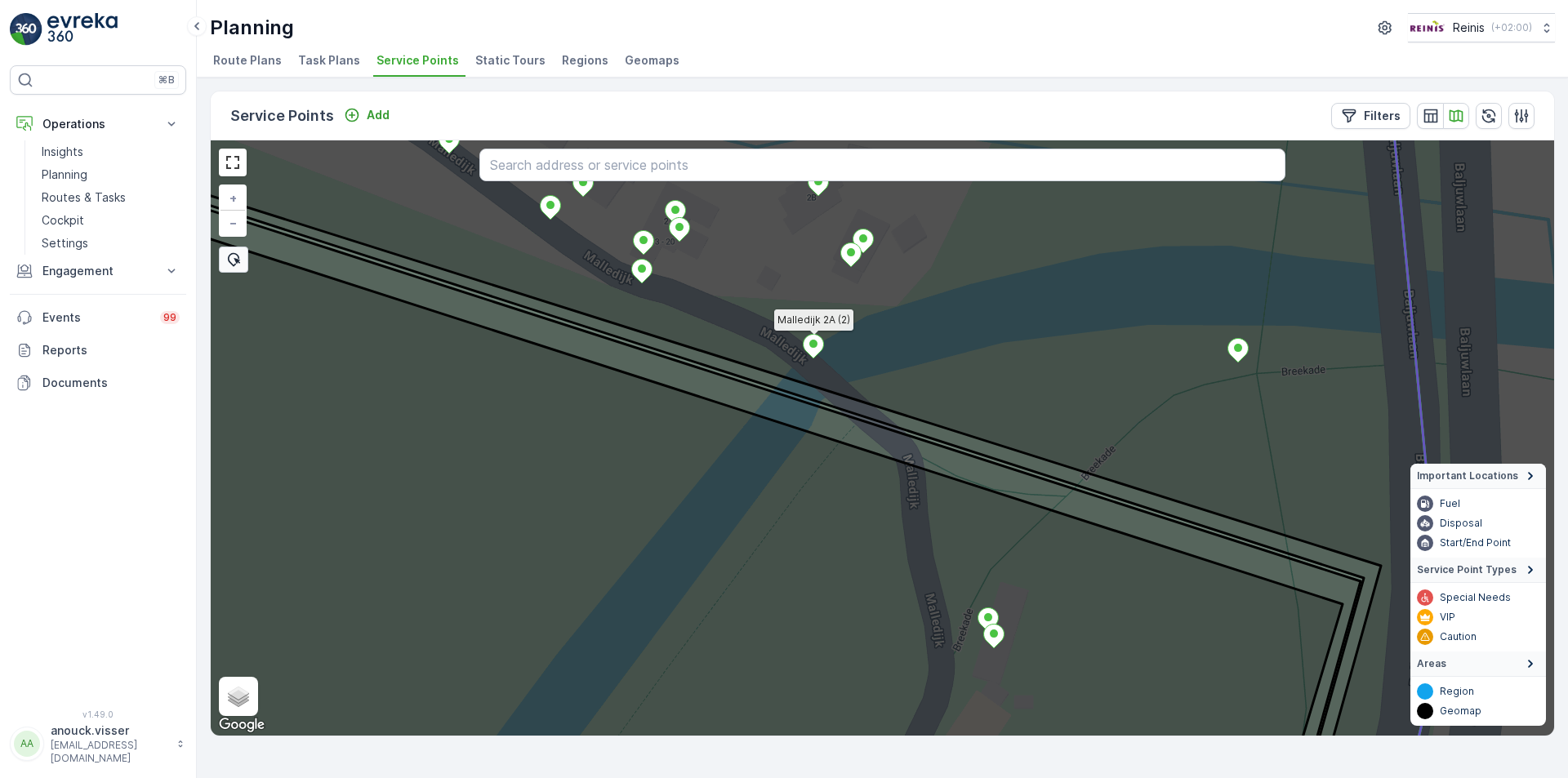
click at [817, 340] on icon at bounding box center [813, 346] width 21 height 24
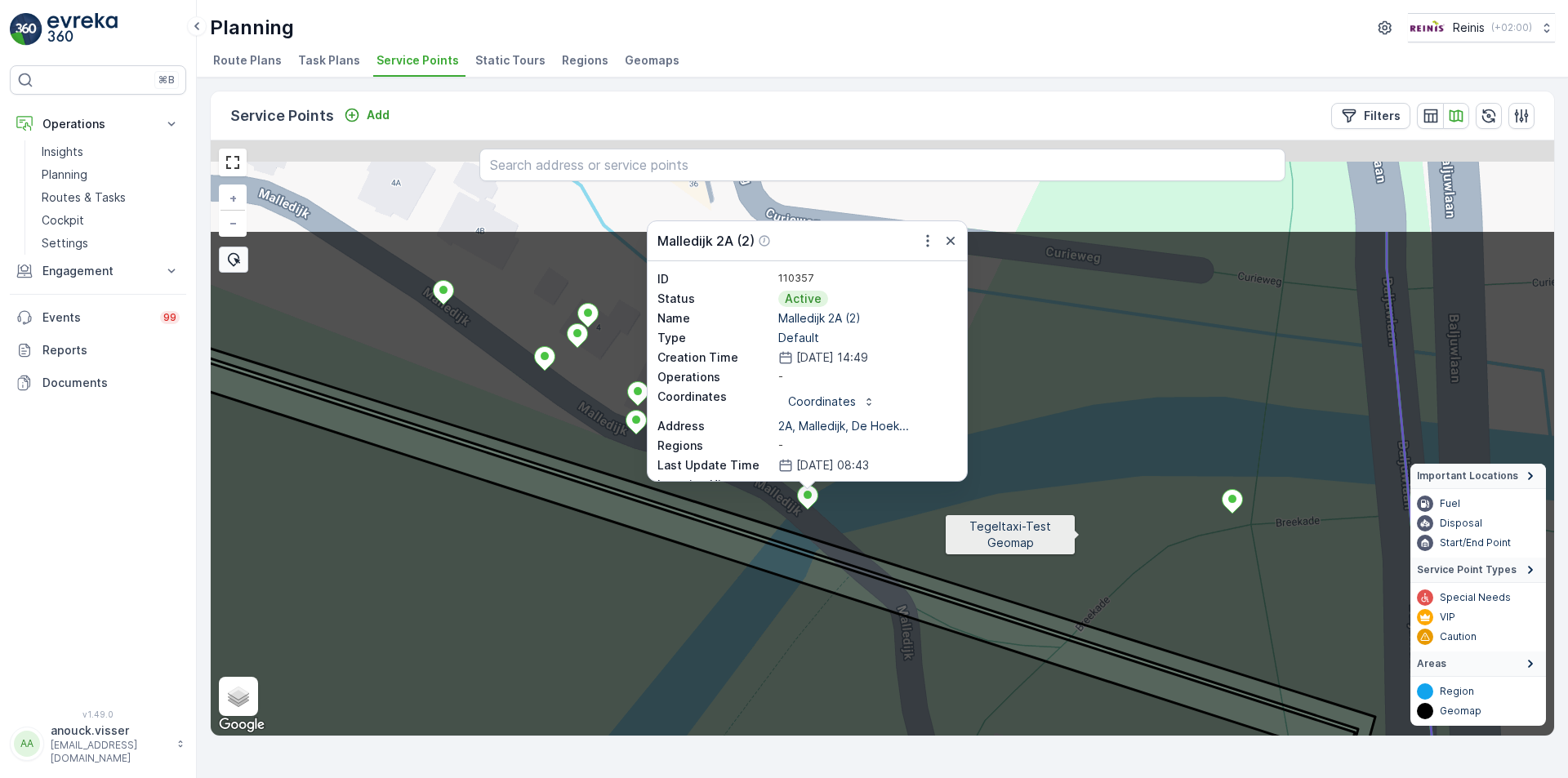
drag, startPoint x: 1087, startPoint y: 389, endPoint x: 1086, endPoint y: 559, distance: 170.0
click at [1086, 559] on icon at bounding box center [877, 589] width 1617 height 719
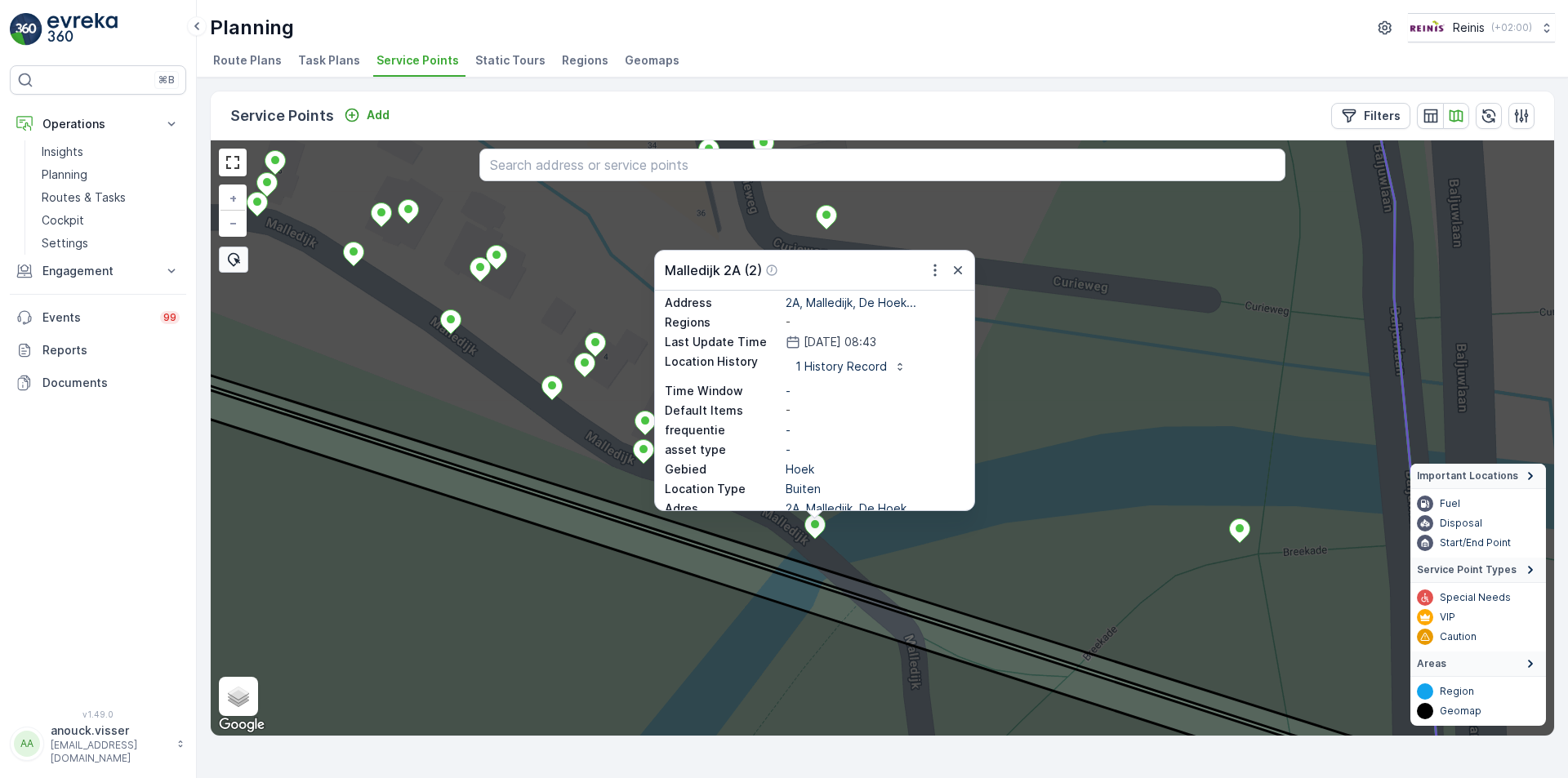
scroll to position [169, 0]
click at [951, 274] on icon "button" at bounding box center [958, 270] width 17 height 17
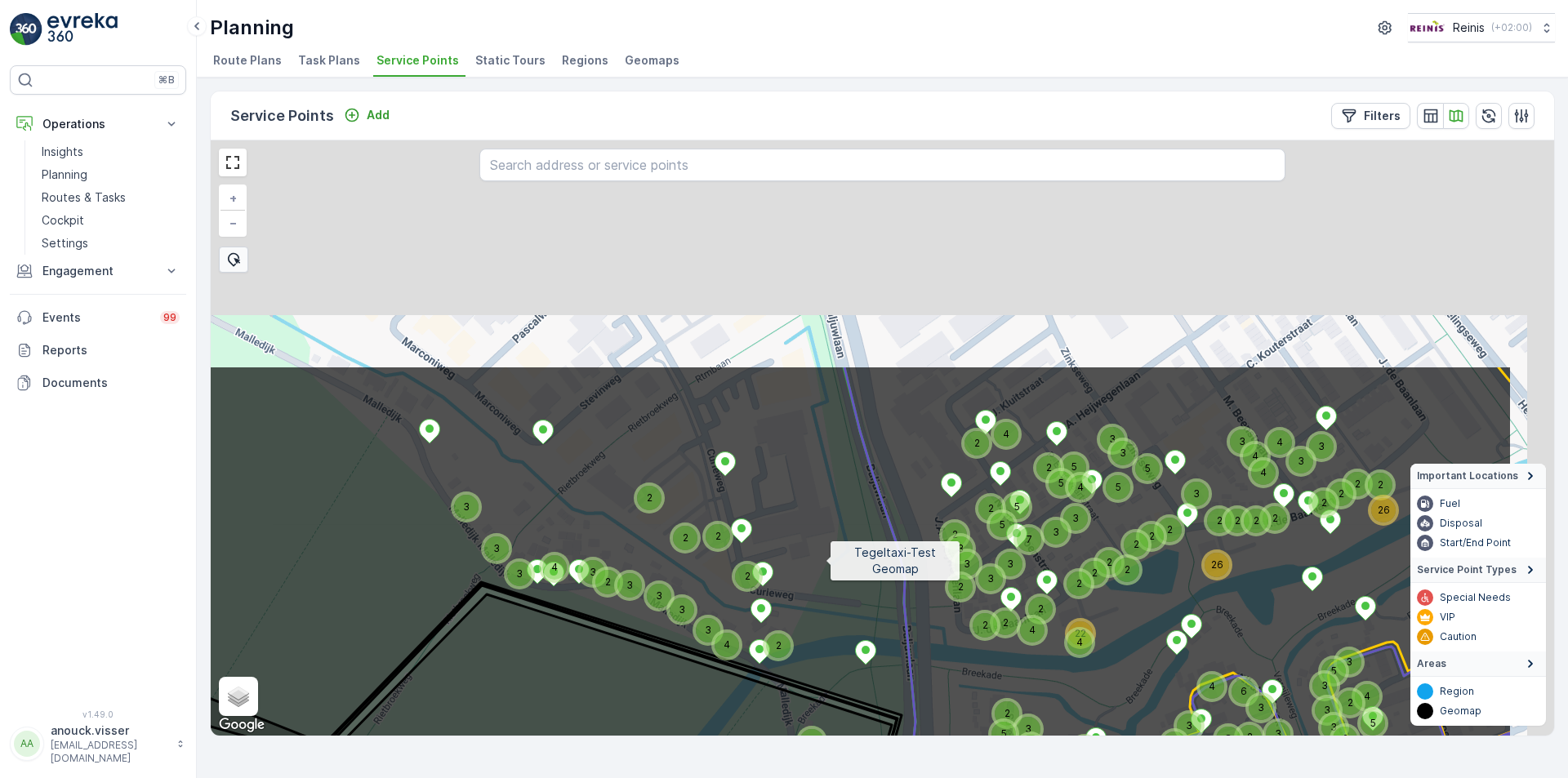
drag, startPoint x: 1029, startPoint y: 237, endPoint x: 795, endPoint y: 582, distance: 416.9
click at [797, 580] on icon at bounding box center [704, 724] width 1617 height 719
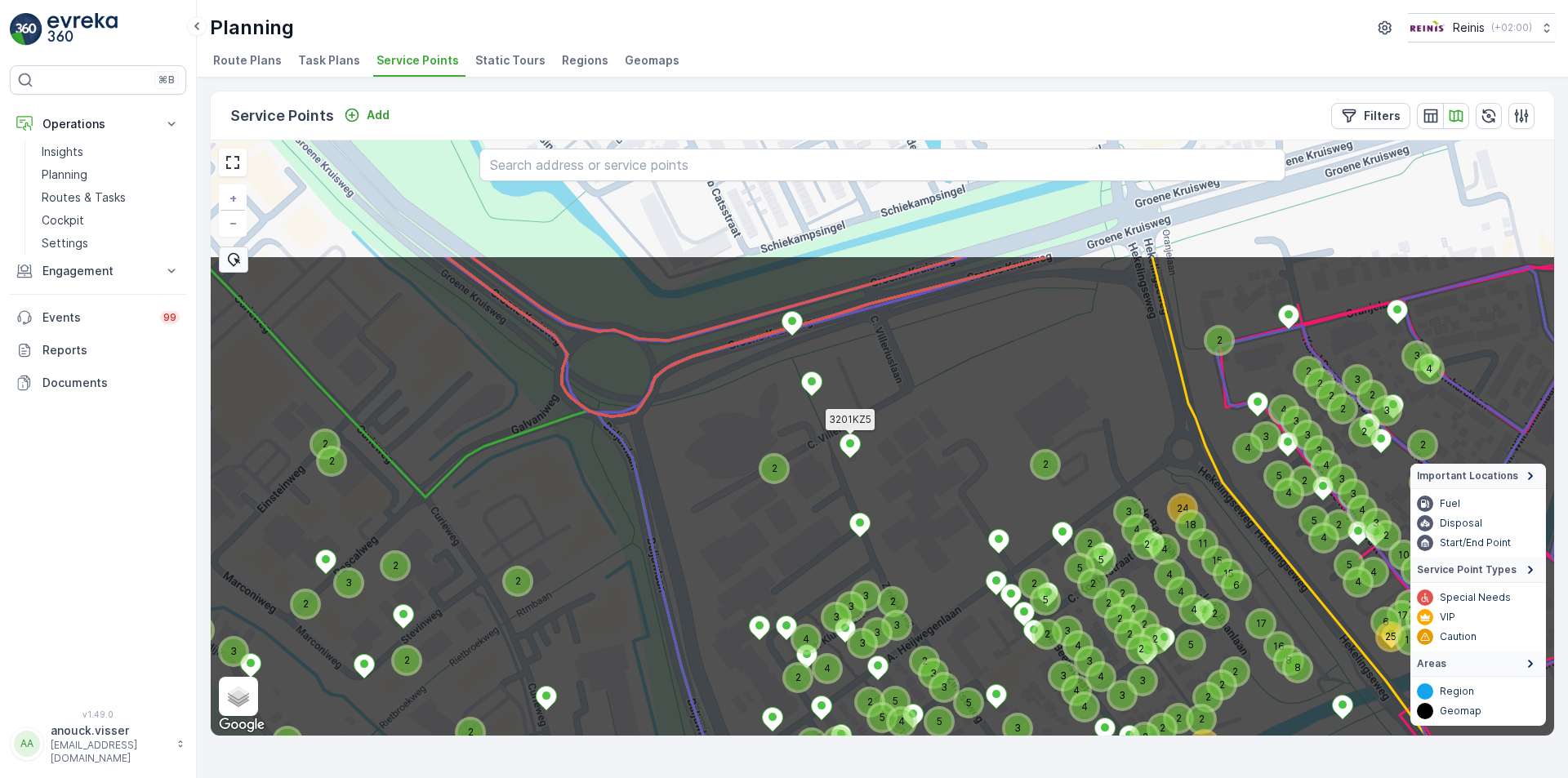
drag, startPoint x: 894, startPoint y: 385, endPoint x: 722, endPoint y: 700, distance: 358.9
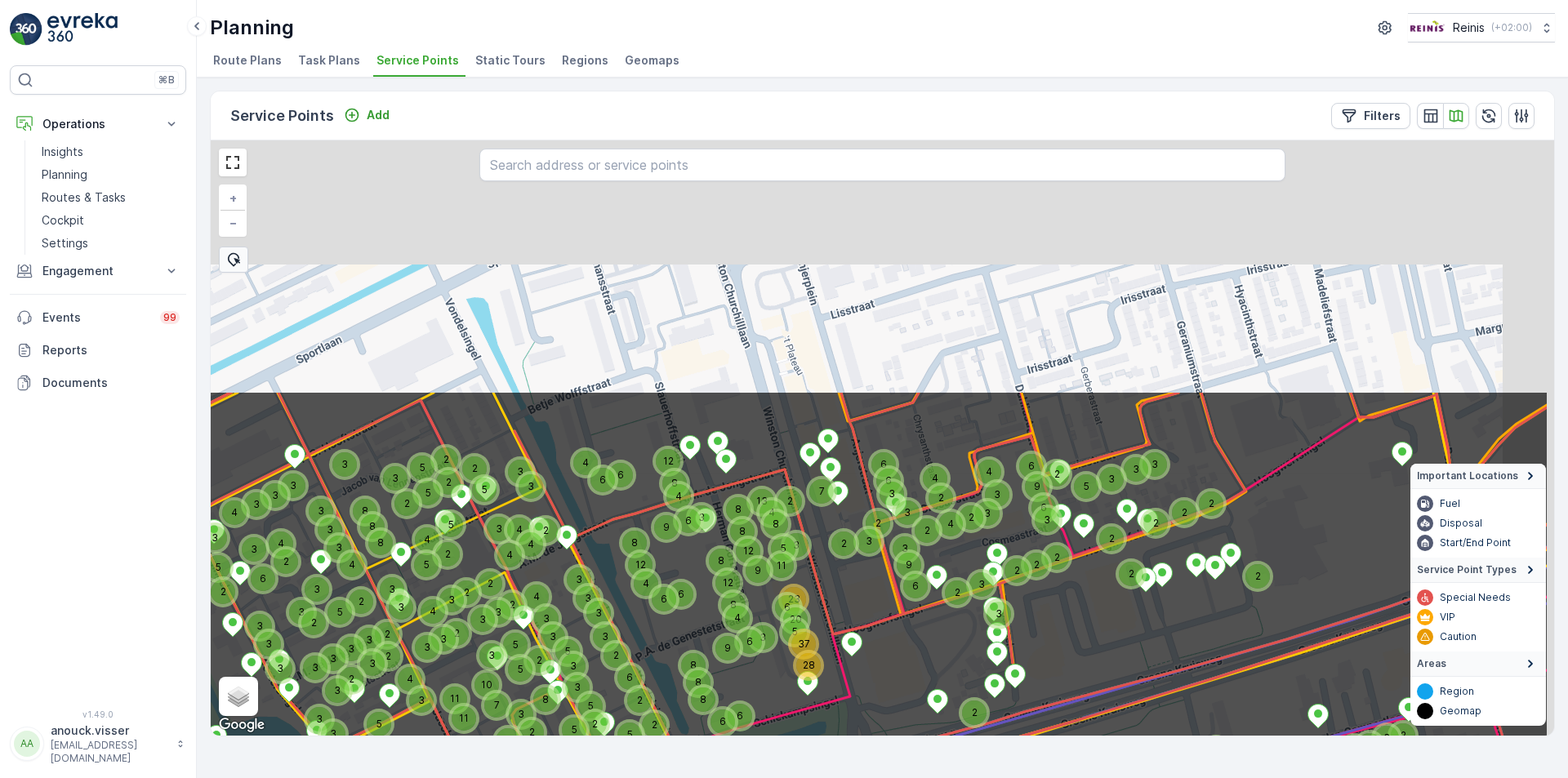
drag, startPoint x: 856, startPoint y: 422, endPoint x: 746, endPoint y: 655, distance: 257.7
click at [746, 655] on icon at bounding box center [741, 750] width 1617 height 719
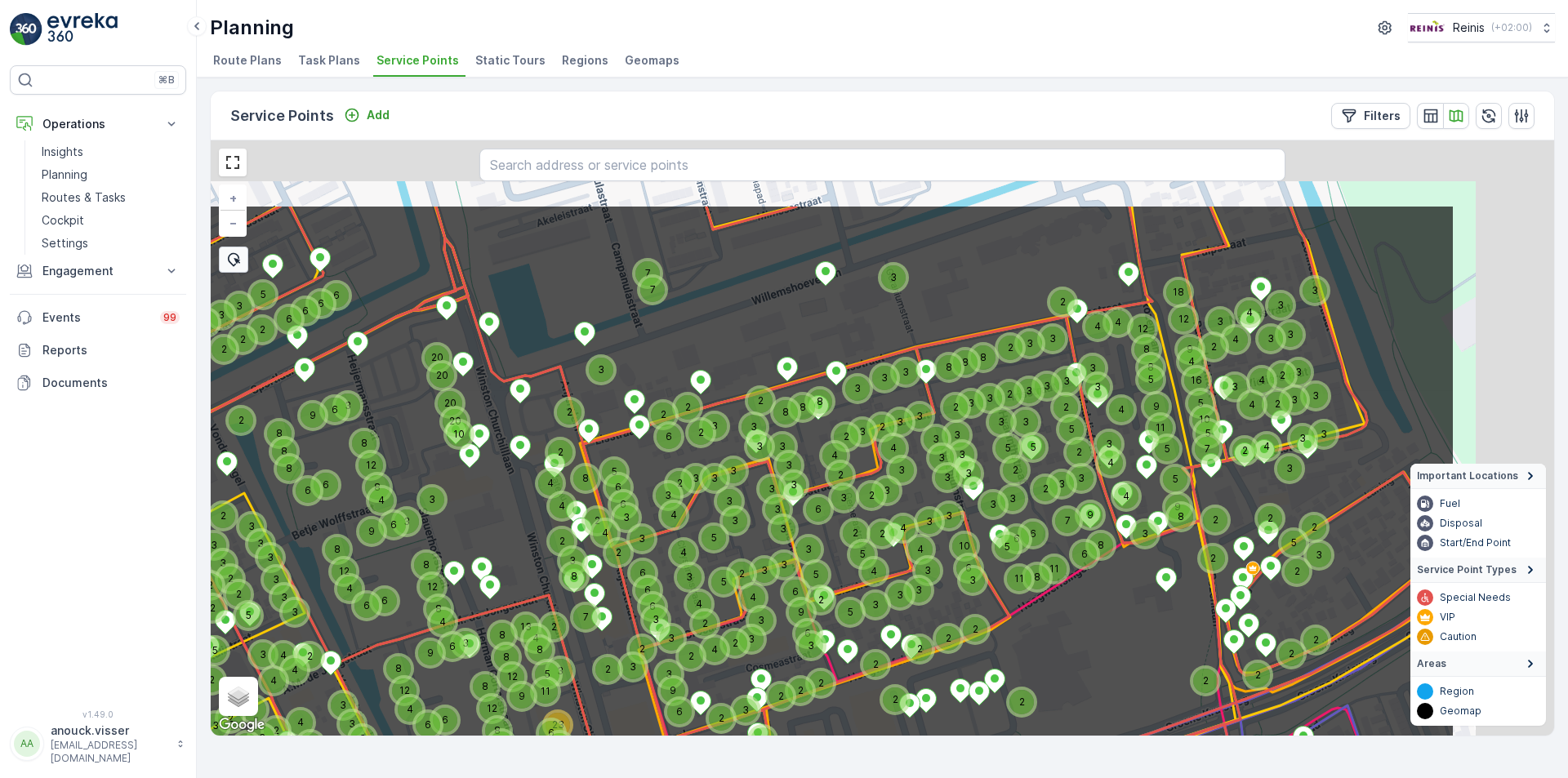
drag, startPoint x: 1107, startPoint y: 658, endPoint x: 954, endPoint y: 270, distance: 417.1
click at [892, 777] on html "⌘B Operations Insights Planning Routes & Tasks Cockpit Settings Engagement Insi…" at bounding box center [784, 389] width 1568 height 778
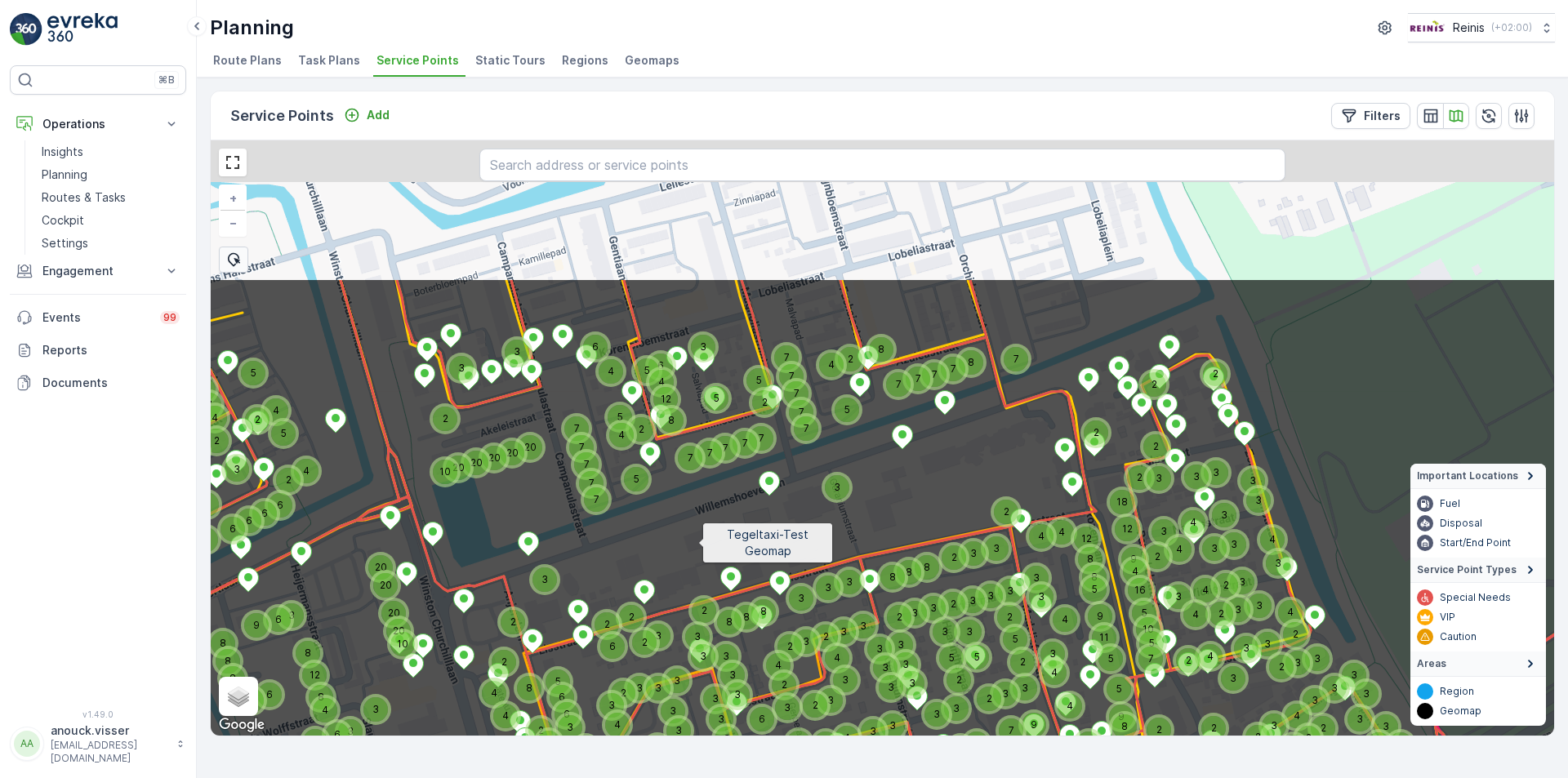
drag, startPoint x: 752, startPoint y: 309, endPoint x: 1040, endPoint y: 17, distance: 410.1
click at [698, 534] on icon at bounding box center [835, 637] width 1617 height 719
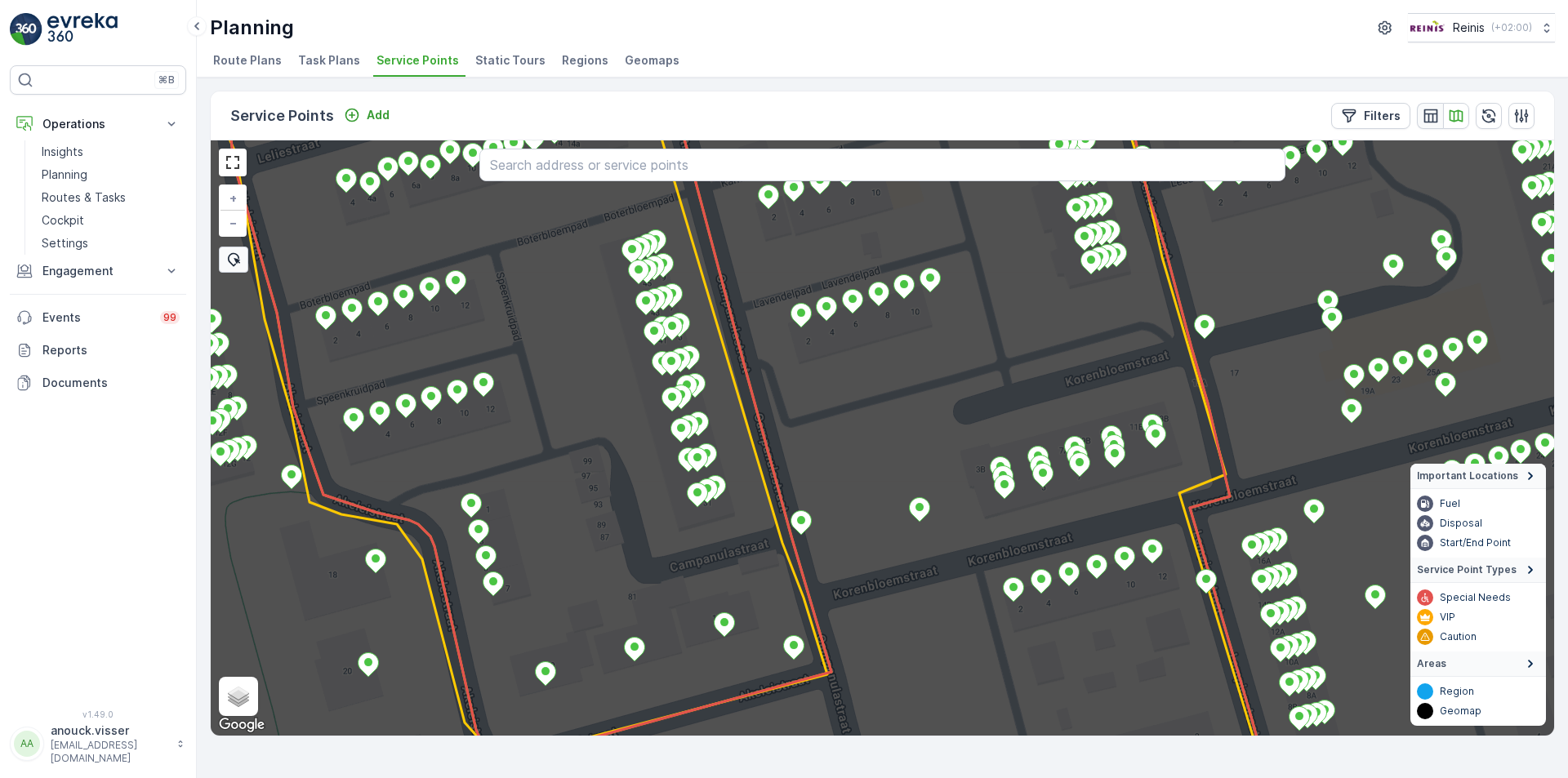
click at [1433, 117] on icon "button" at bounding box center [1430, 116] width 17 height 17
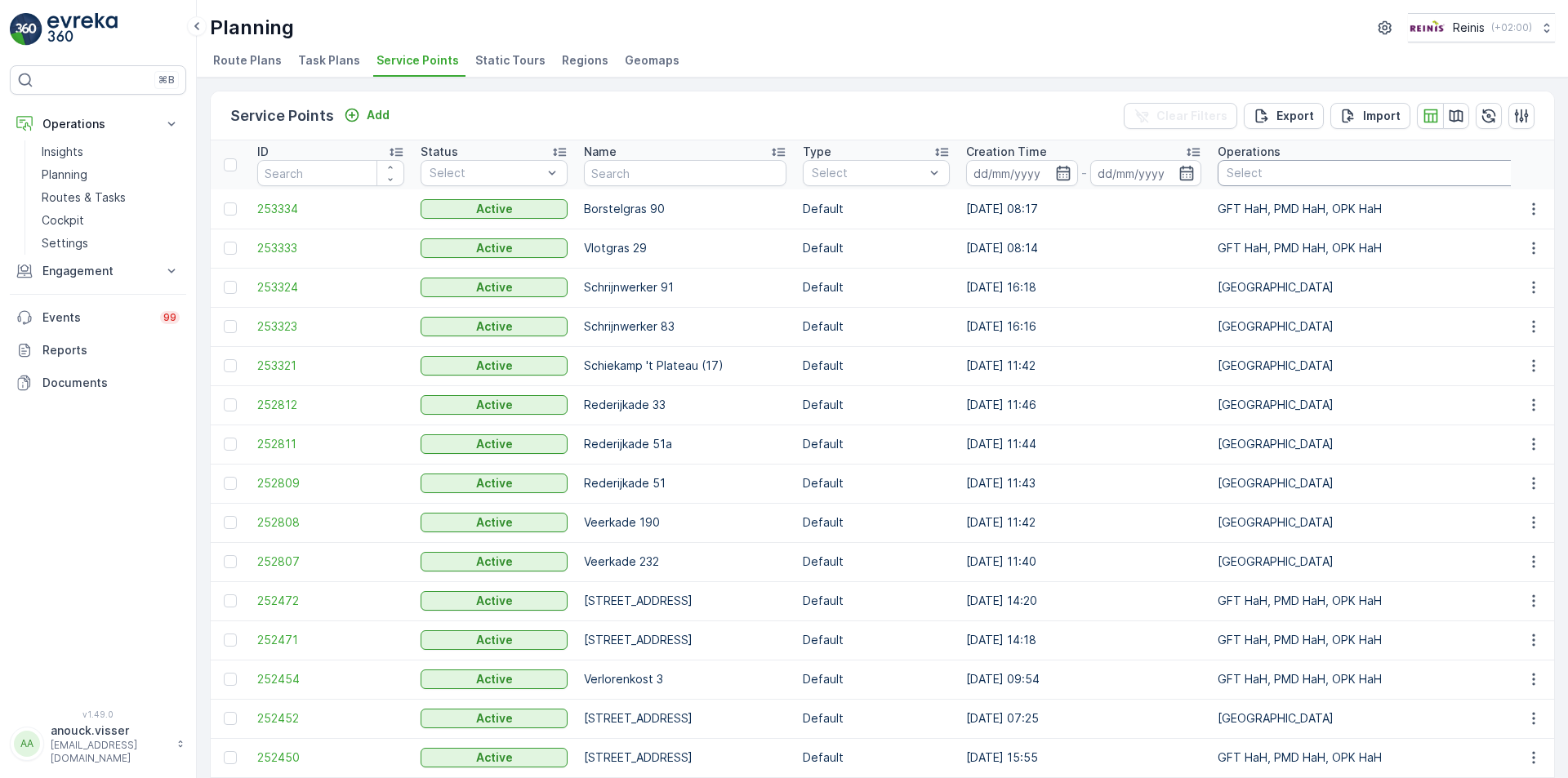
click at [1372, 168] on div at bounding box center [1528, 173] width 606 height 13
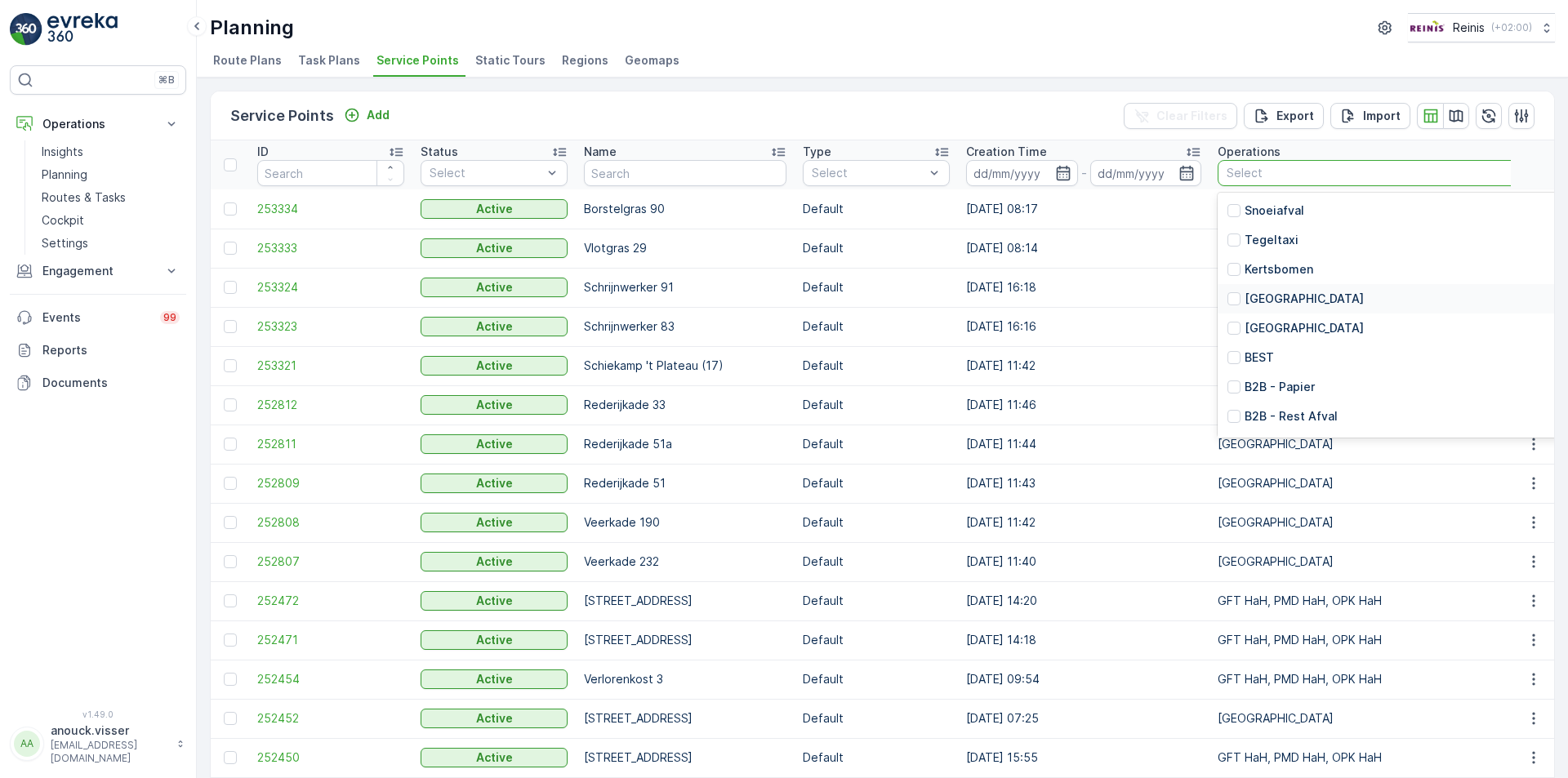
click at [1291, 294] on p "[GEOGRAPHIC_DATA]" at bounding box center [1303, 298] width 119 height 17
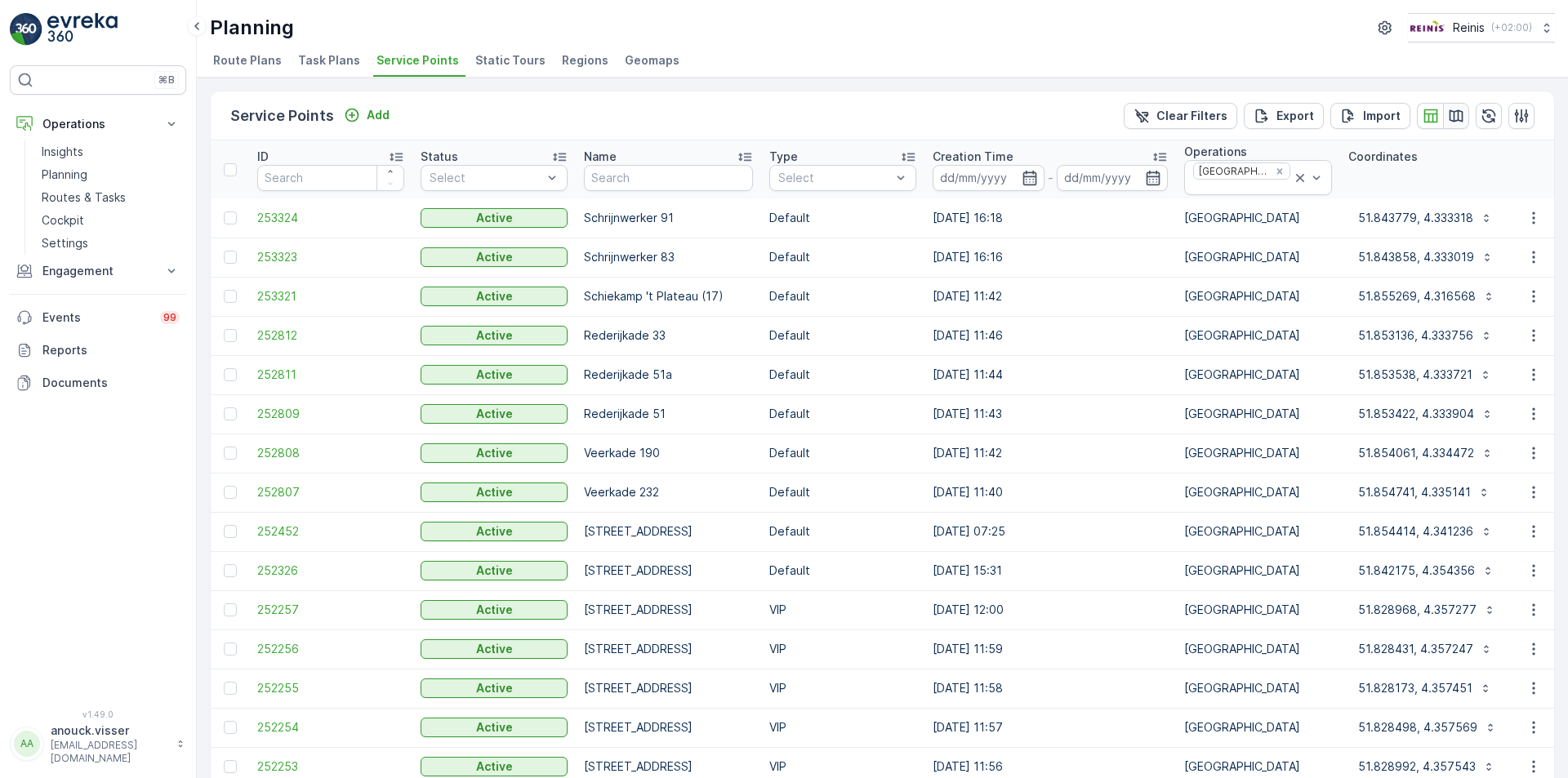
click at [1449, 128] on button "button" at bounding box center [1455, 116] width 26 height 26
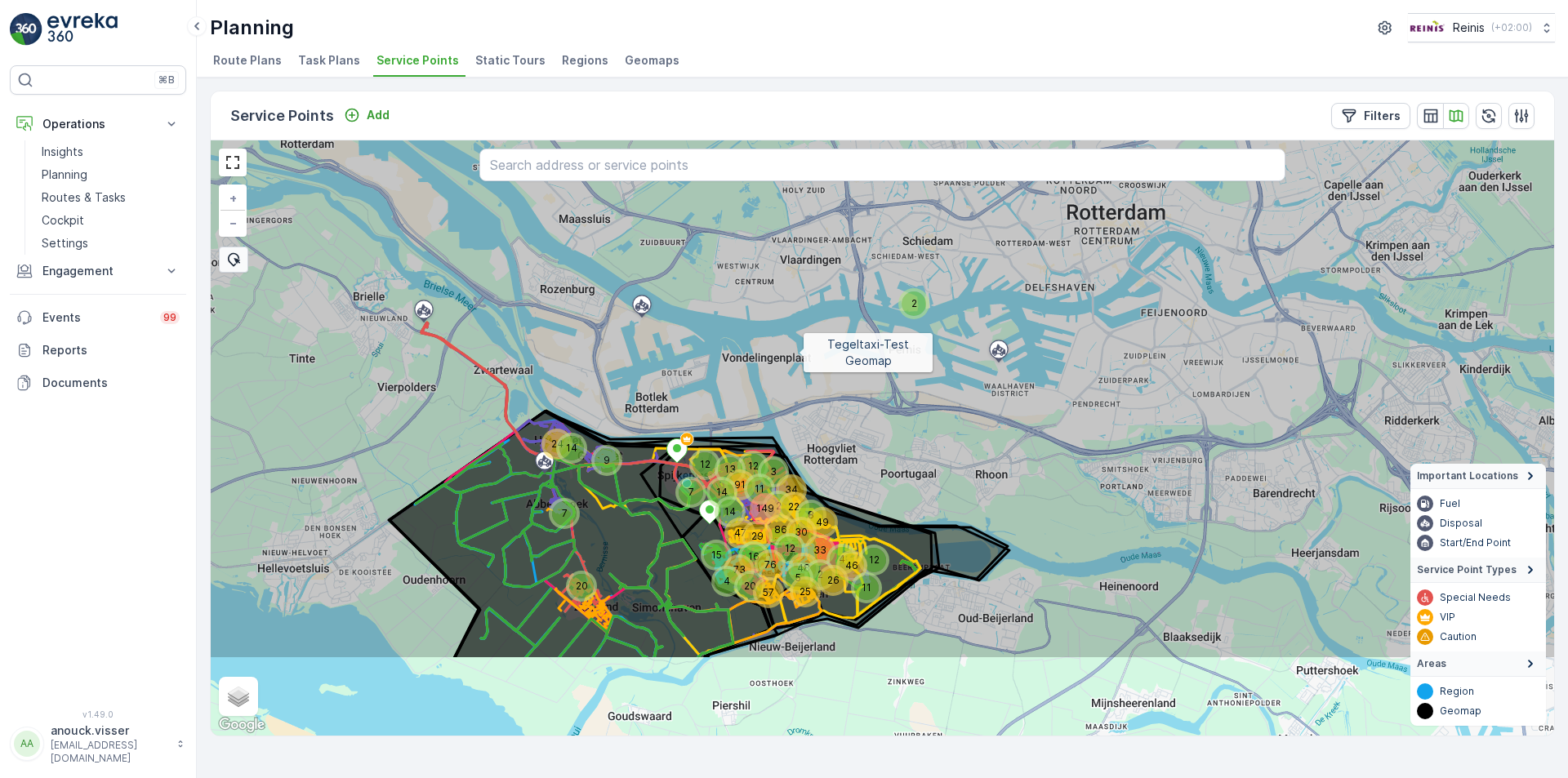
drag, startPoint x: 805, startPoint y: 442, endPoint x: 799, endPoint y: 353, distance: 89.2
click at [799, 353] on icon at bounding box center [879, 299] width 1617 height 719
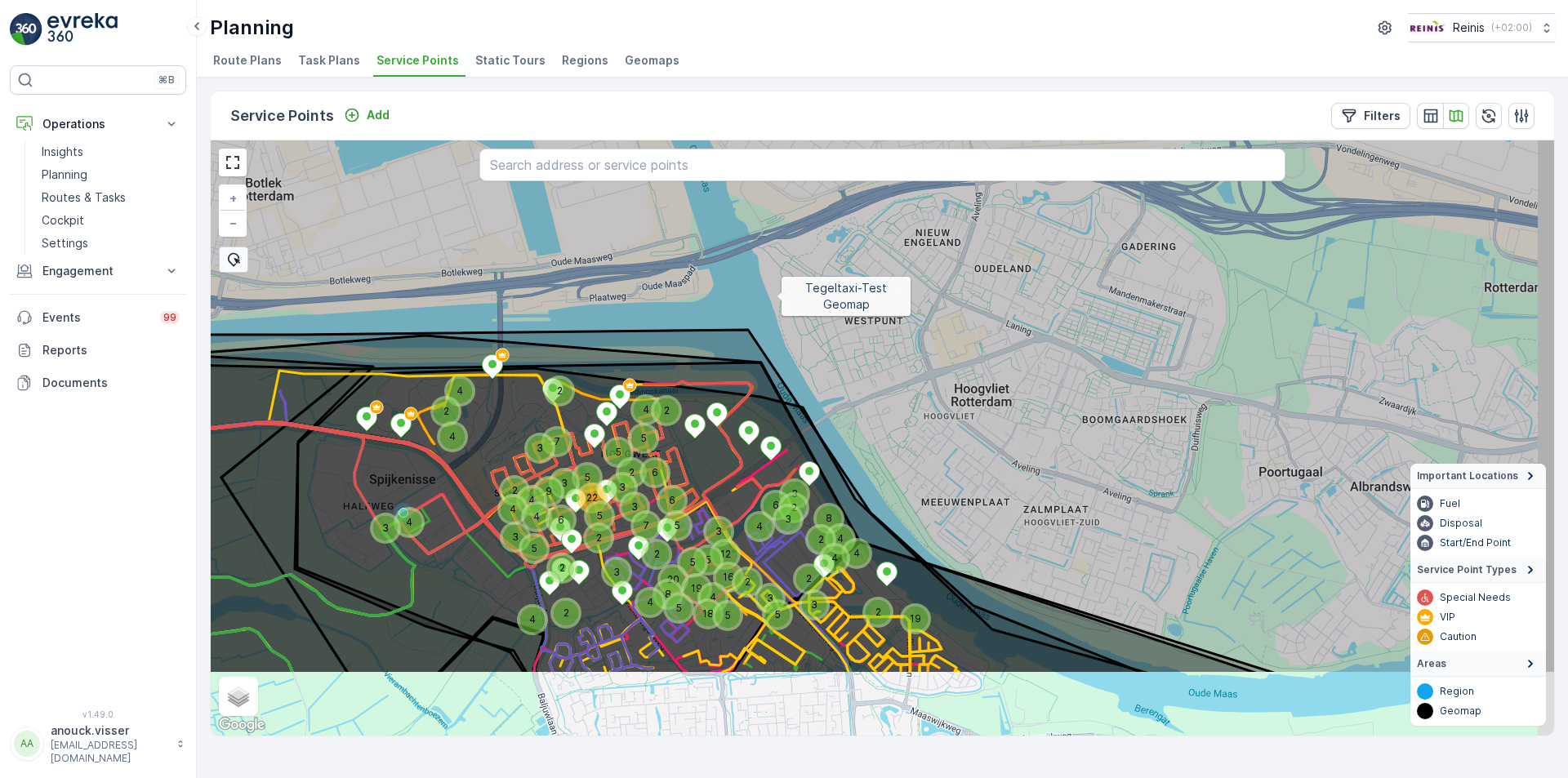
drag, startPoint x: 806, startPoint y: 385, endPoint x: 757, endPoint y: 306, distance: 93.0
click at [776, 291] on icon at bounding box center [853, 314] width 1617 height 719
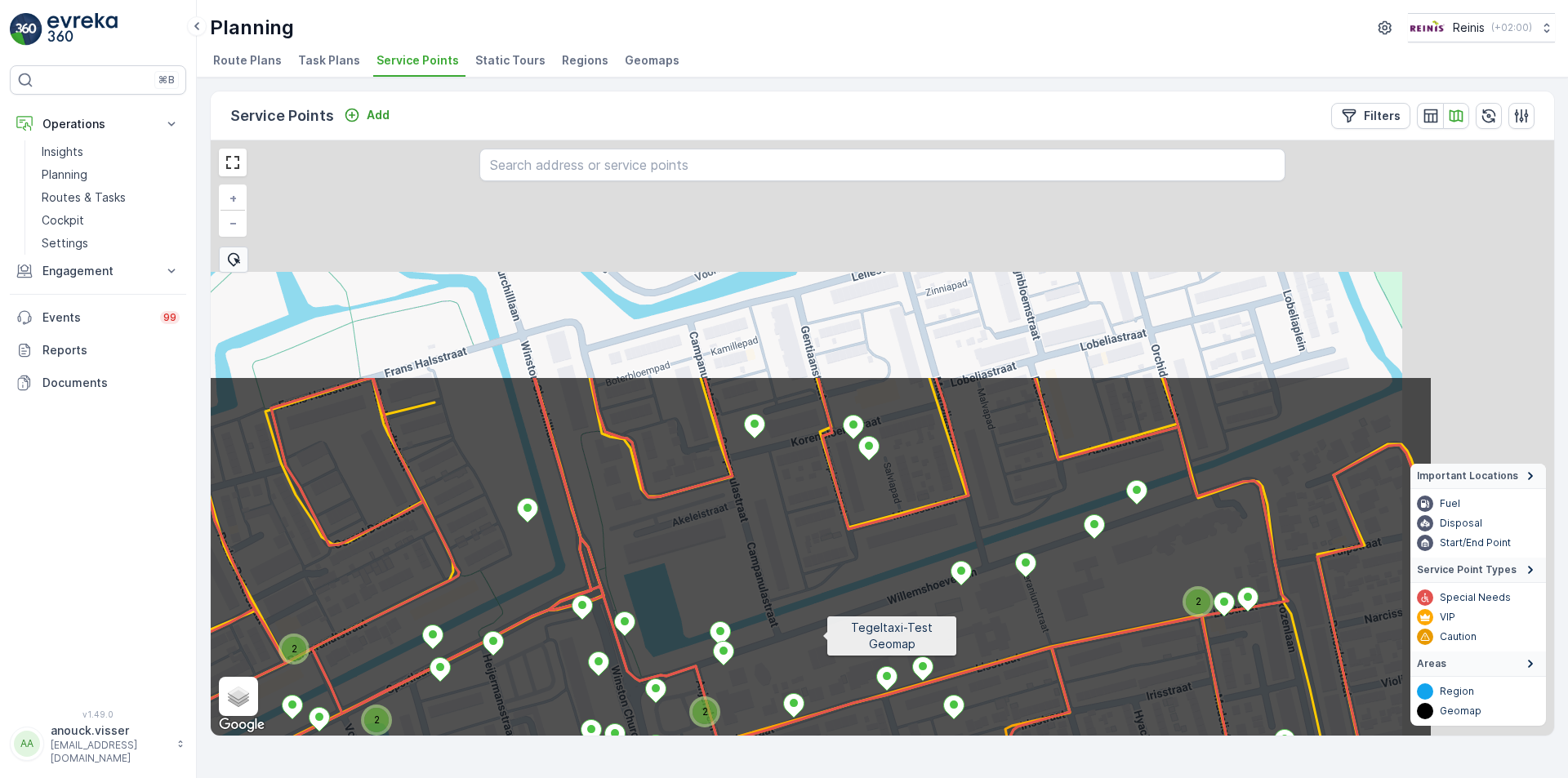
drag, startPoint x: 1082, startPoint y: 335, endPoint x: 817, endPoint y: 642, distance: 405.6
click at [817, 642] on icon at bounding box center [625, 735] width 1617 height 719
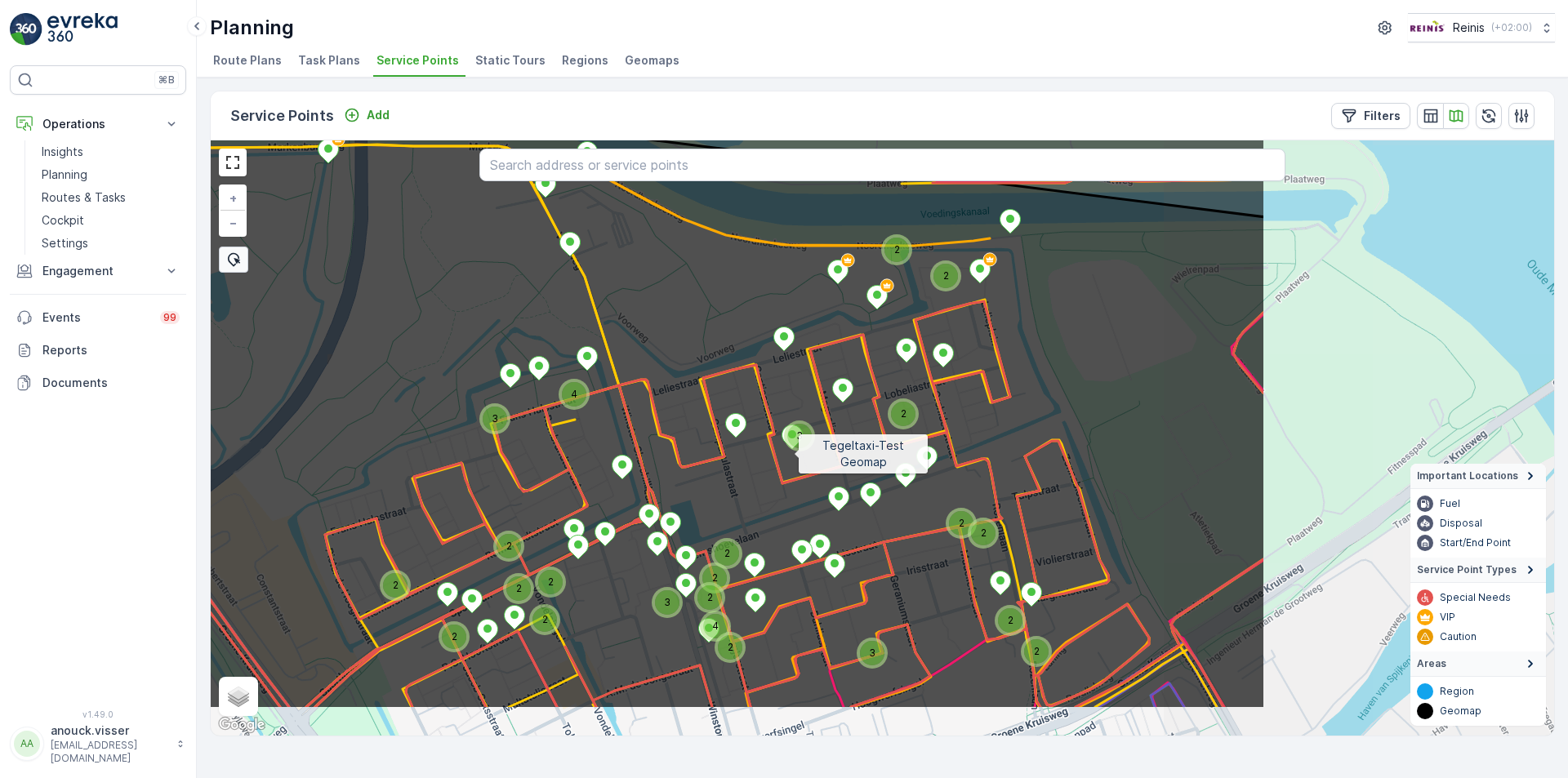
drag, startPoint x: 1220, startPoint y: 542, endPoint x: 795, endPoint y: 454, distance: 434.0
click at [795, 454] on icon at bounding box center [457, 349] width 1617 height 719
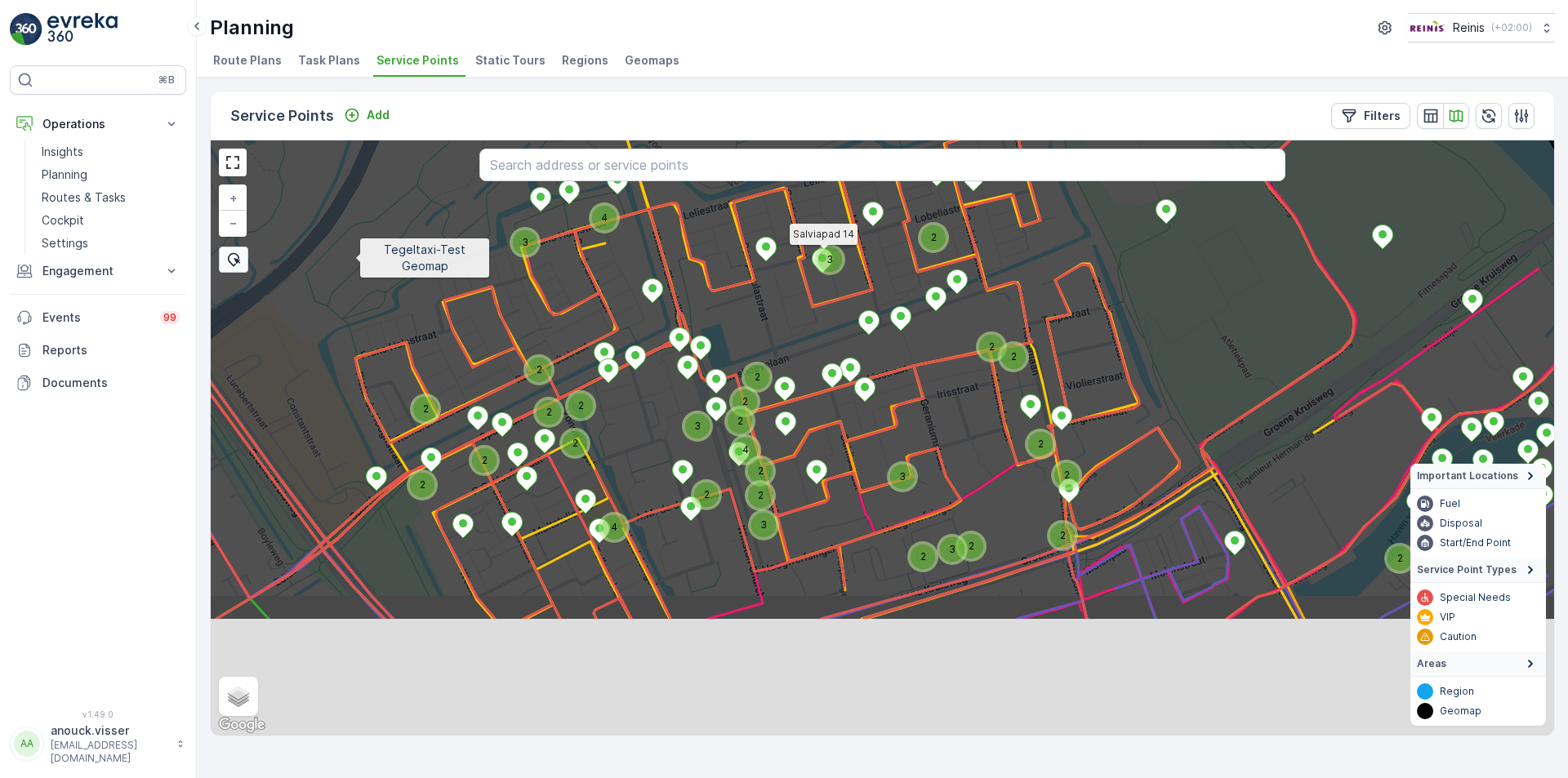
drag, startPoint x: 322, startPoint y: 444, endPoint x: 377, endPoint y: 214, distance: 236.5
click at [377, 215] on icon at bounding box center [914, 261] width 1617 height 719
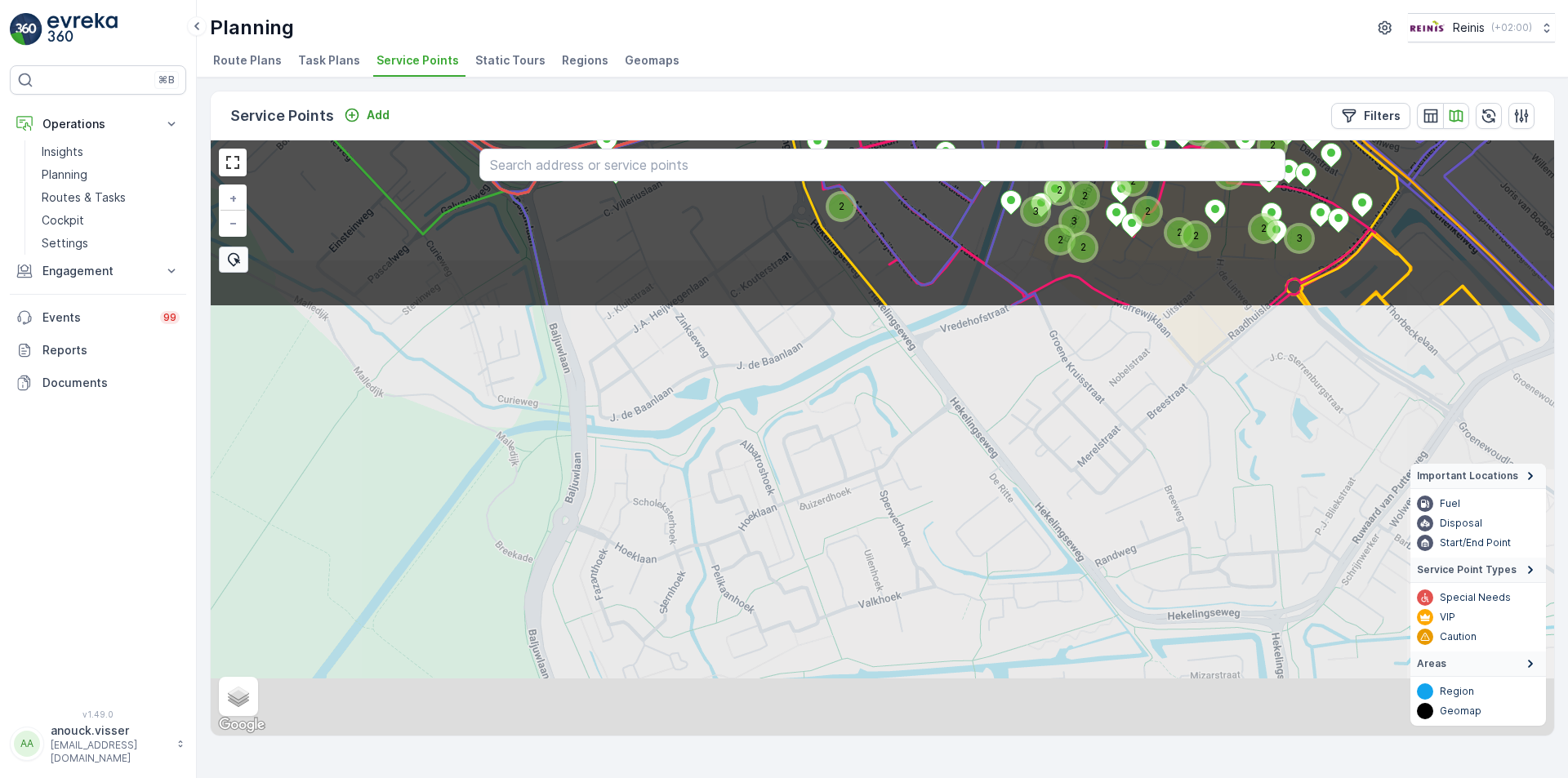
drag, startPoint x: 494, startPoint y: 666, endPoint x: 472, endPoint y: 177, distance: 489.5
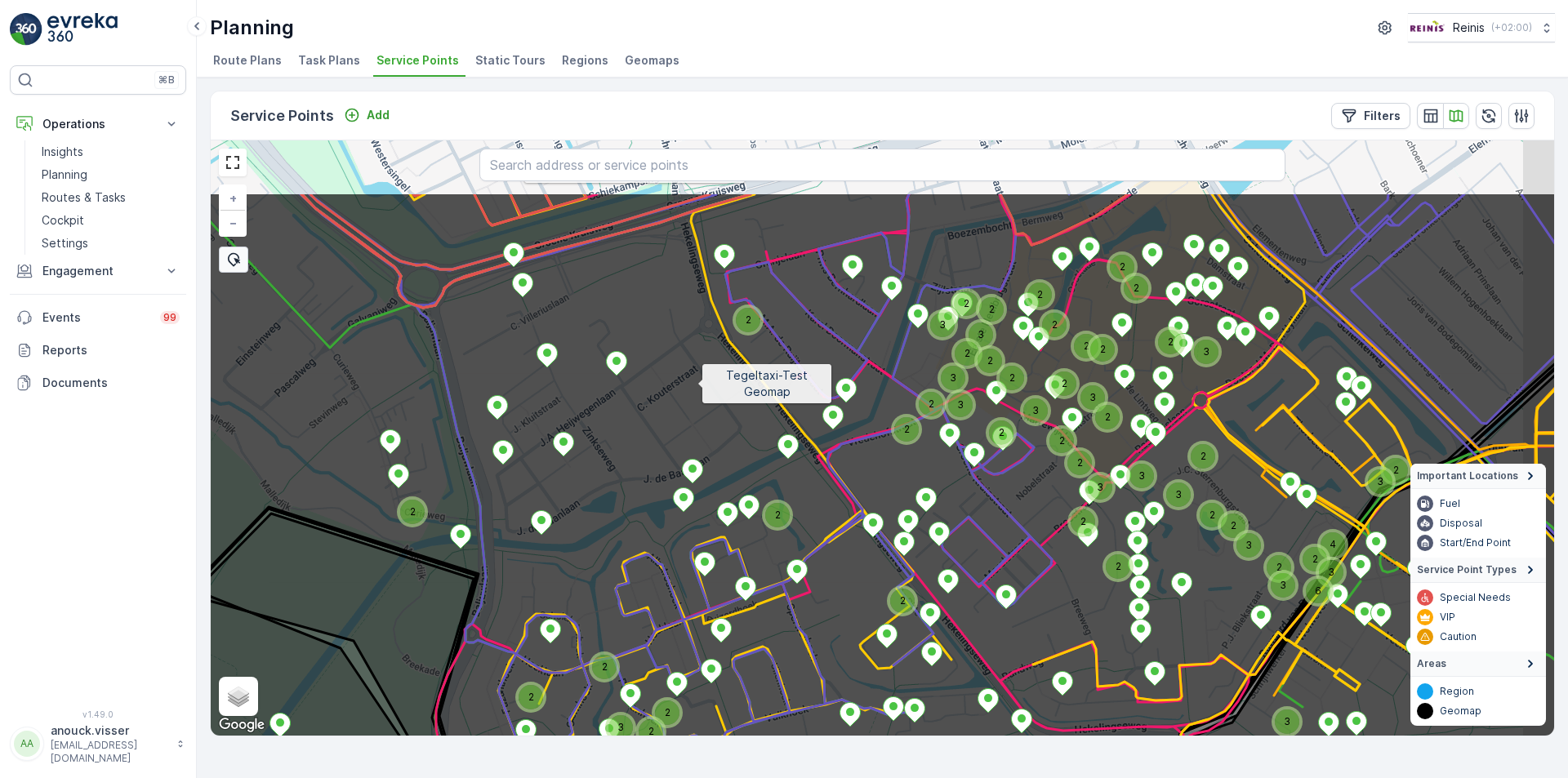
drag, startPoint x: 719, startPoint y: 354, endPoint x: 698, endPoint y: 382, distance: 35.0
click at [698, 382] on icon at bounding box center [790, 551] width 1617 height 719
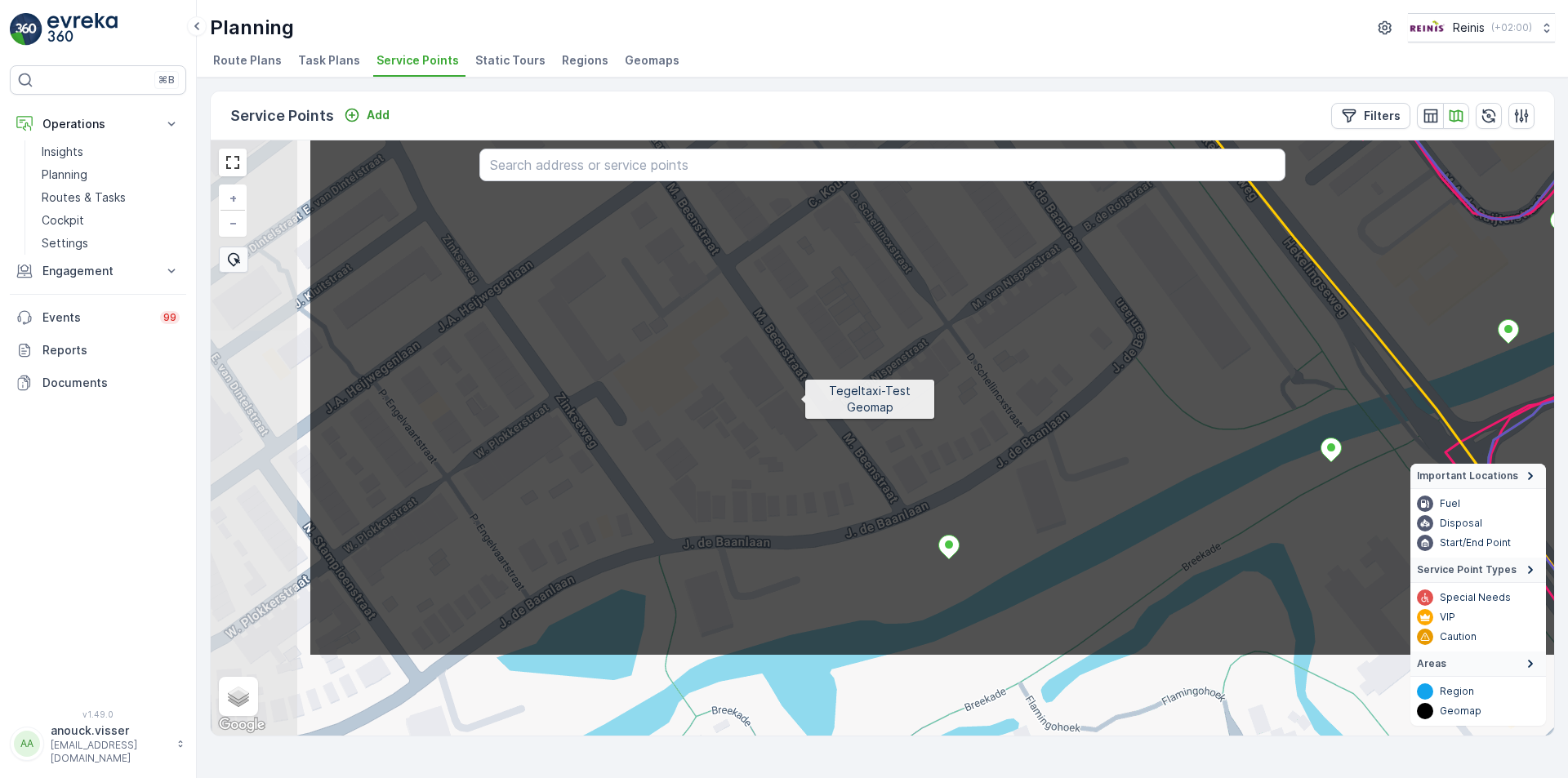
drag, startPoint x: 572, startPoint y: 528, endPoint x: 801, endPoint y: 400, distance: 262.3
click at [800, 400] on icon at bounding box center [1117, 297] width 1617 height 719
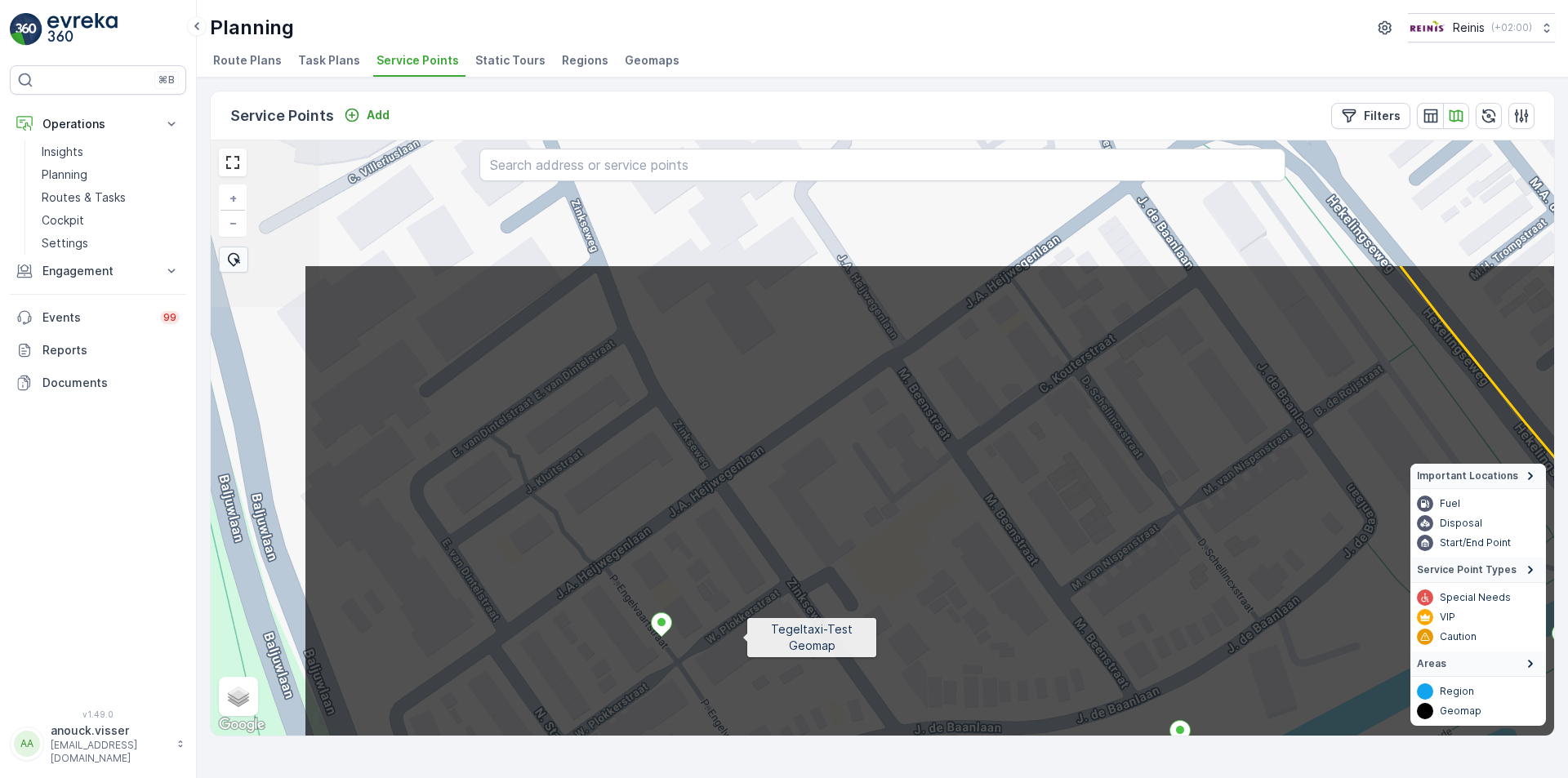
drag, startPoint x: 523, startPoint y: 452, endPoint x: 742, endPoint y: 636, distance: 286.0
click at [742, 636] on icon at bounding box center [1112, 623] width 1617 height 719
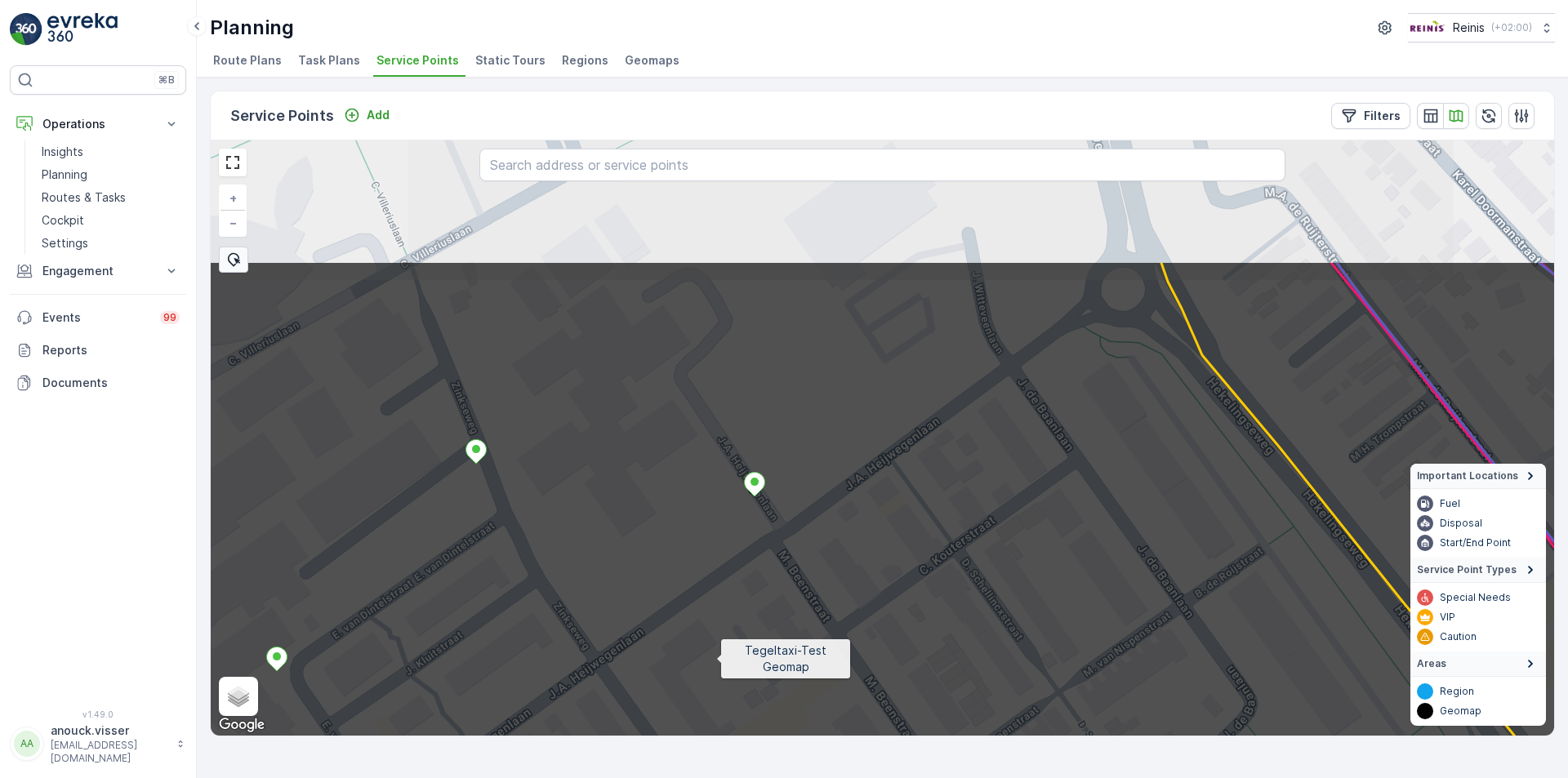
drag, startPoint x: 811, startPoint y: 510, endPoint x: 716, endPoint y: 657, distance: 175.0
click at [716, 657] on icon at bounding box center [762, 619] width 1617 height 719
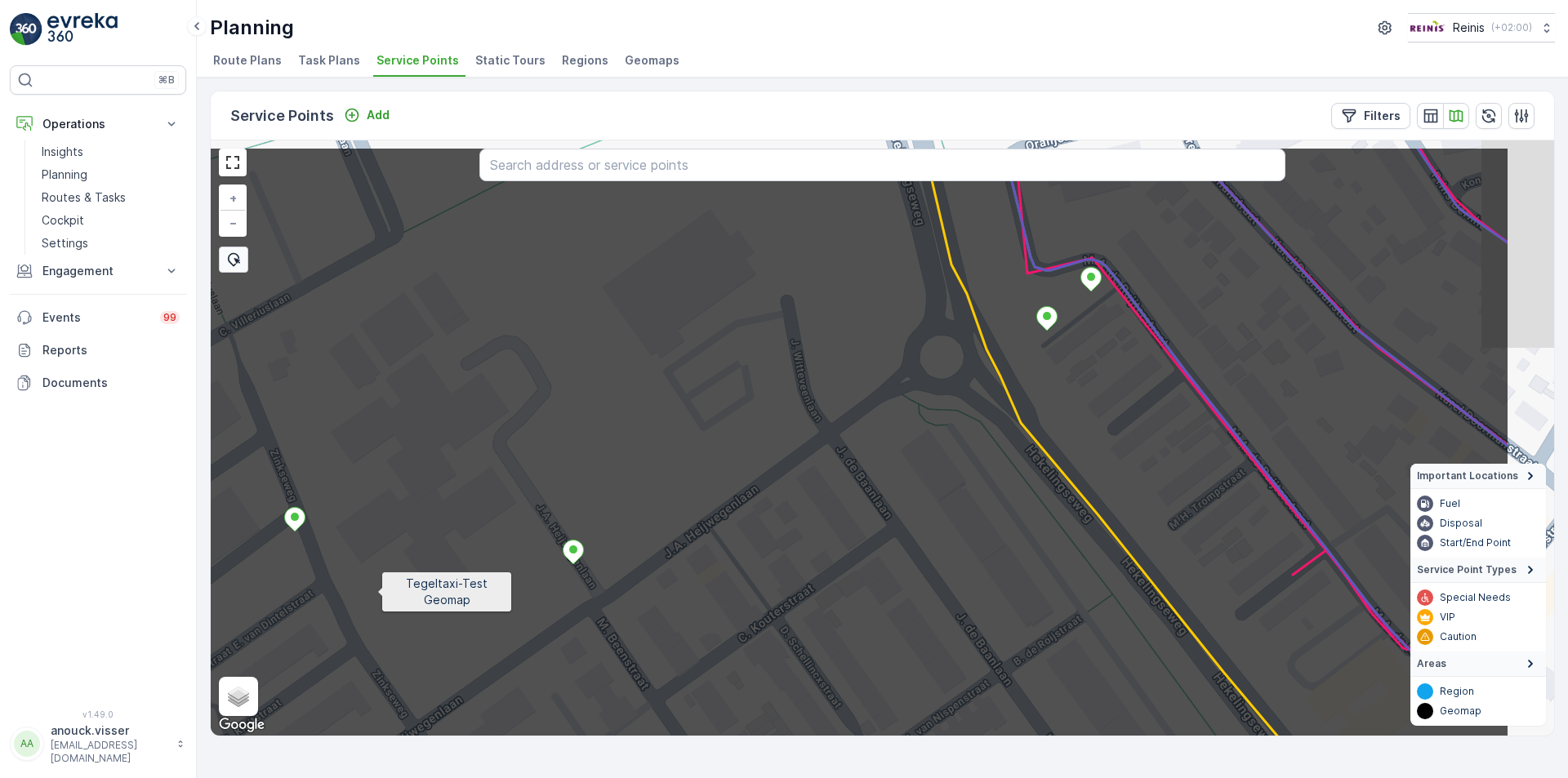
drag, startPoint x: 513, startPoint y: 542, endPoint x: 377, endPoint y: 593, distance: 145.2
click at [377, 593] on icon at bounding box center [702, 505] width 1617 height 719
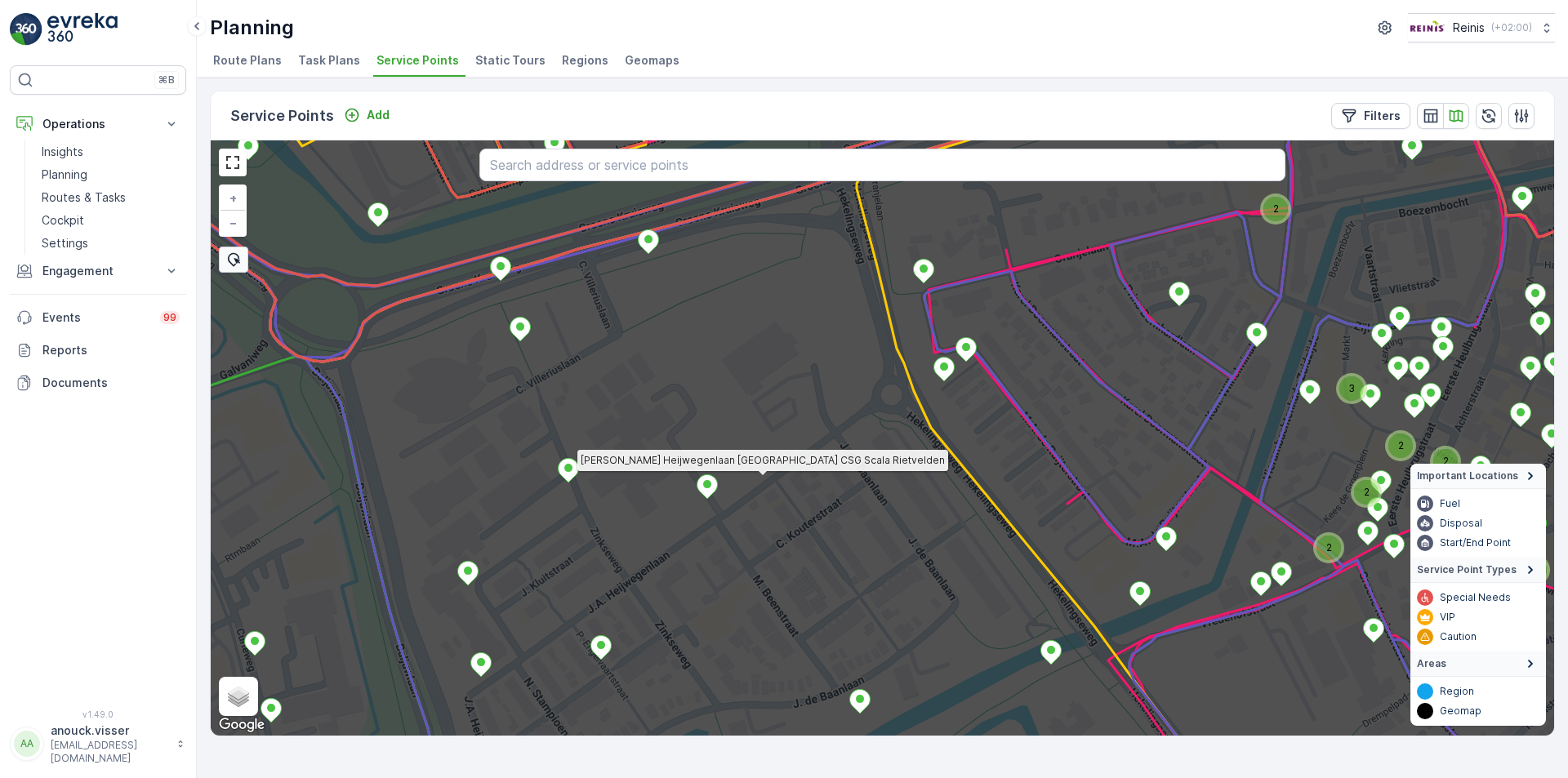
click at [707, 486] on ellipse at bounding box center [706, 484] width 8 height 8
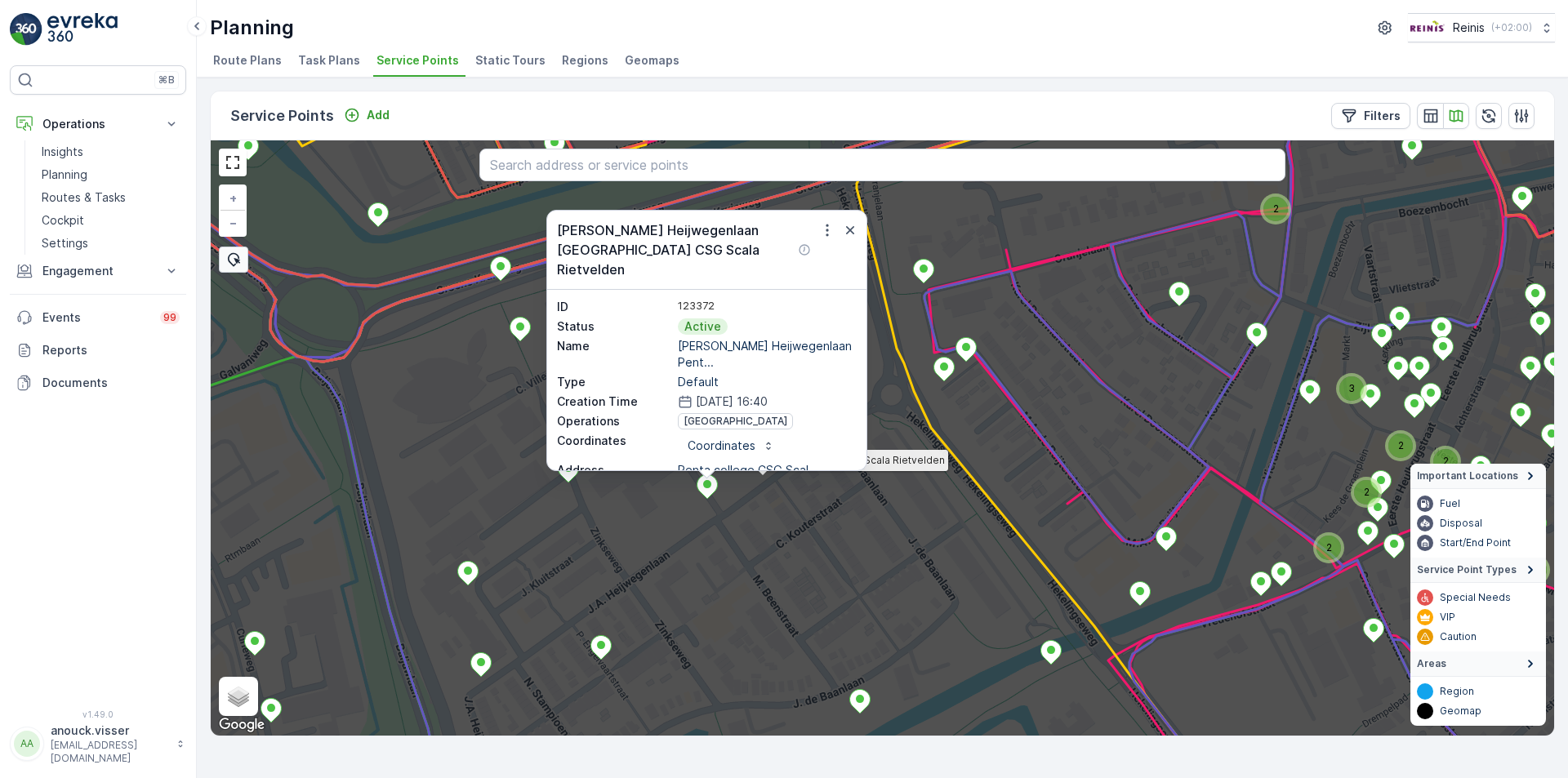
scroll to position [81, 0]
